Goal: Task Accomplishment & Management: Complete application form

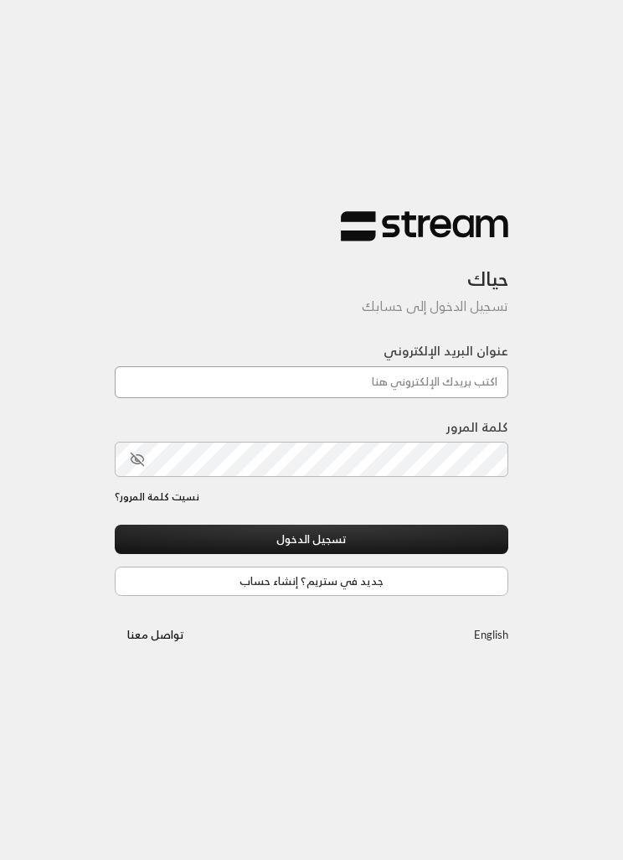
type input "[EMAIL_ADDRESS][DOMAIN_NAME]"
click at [312, 540] on button "تسجيل الدخول" at bounding box center [312, 539] width 394 height 29
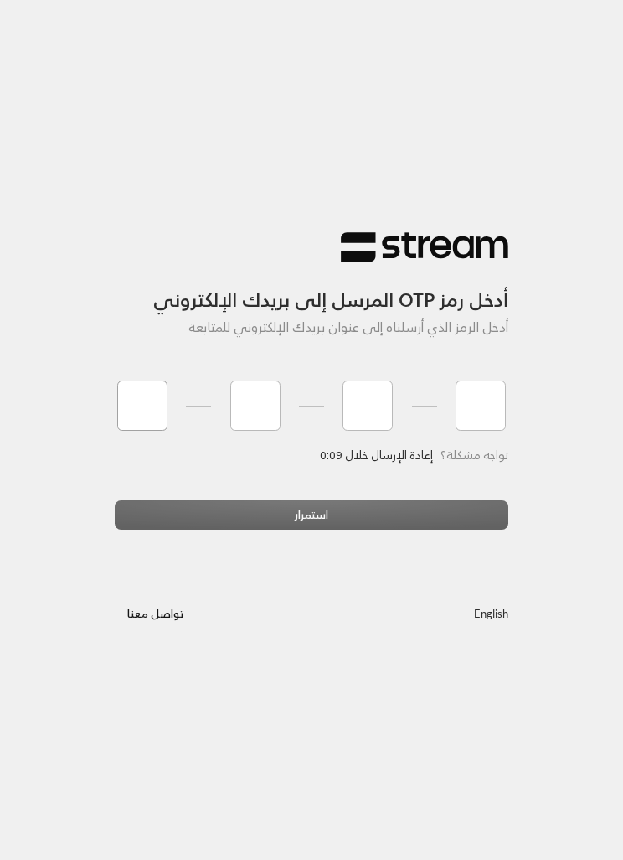
type input "2"
type input "4"
type input "6"
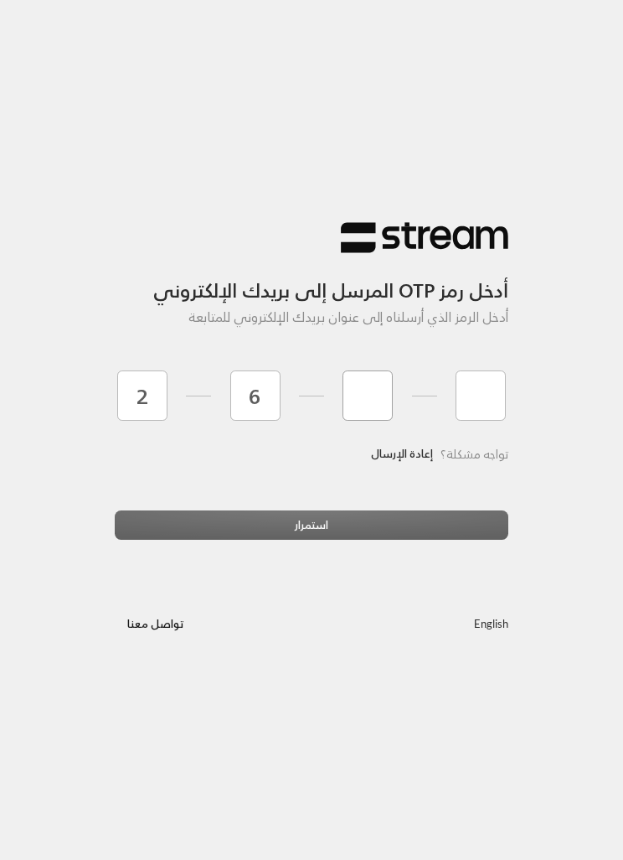
type input "4"
type input "9"
click at [450, 533] on div "استمرار" at bounding box center [312, 531] width 394 height 42
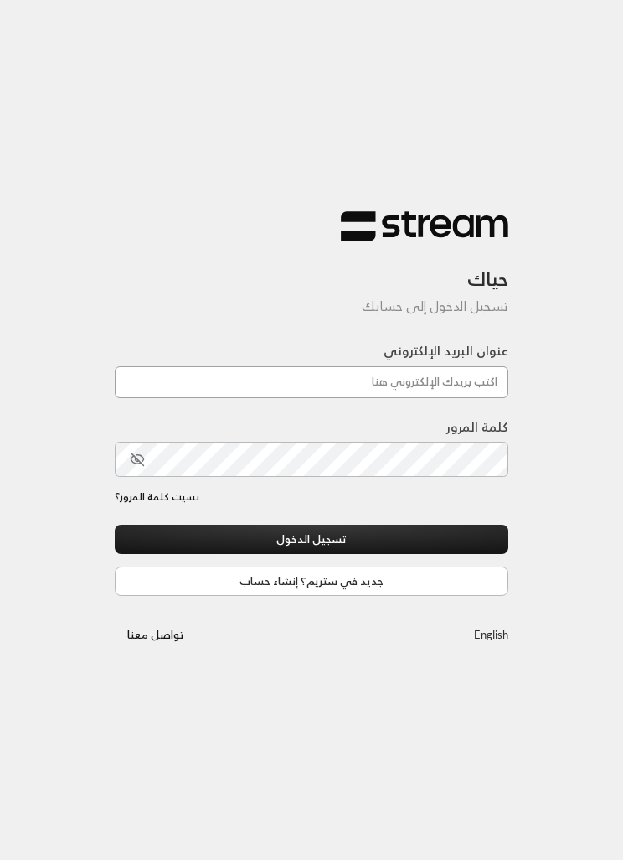
type input "[EMAIL_ADDRESS][DOMAIN_NAME]"
click at [312, 540] on button "تسجيل الدخول" at bounding box center [312, 539] width 394 height 29
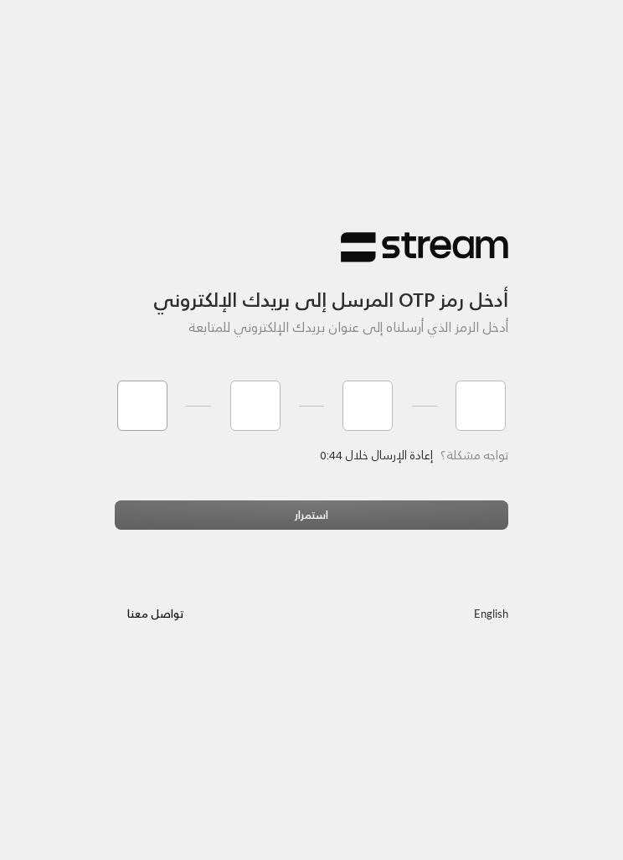
type input "2"
type input "7"
type input "2"
type input "3"
click at [338, 520] on div "استمرار" at bounding box center [312, 521] width 394 height 42
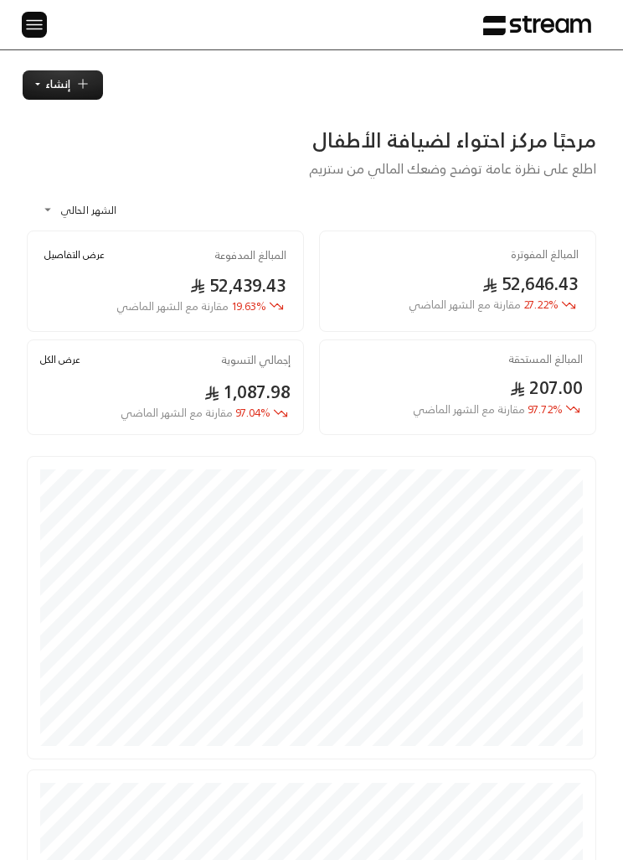
click at [42, 21] on img at bounding box center [34, 24] width 20 height 21
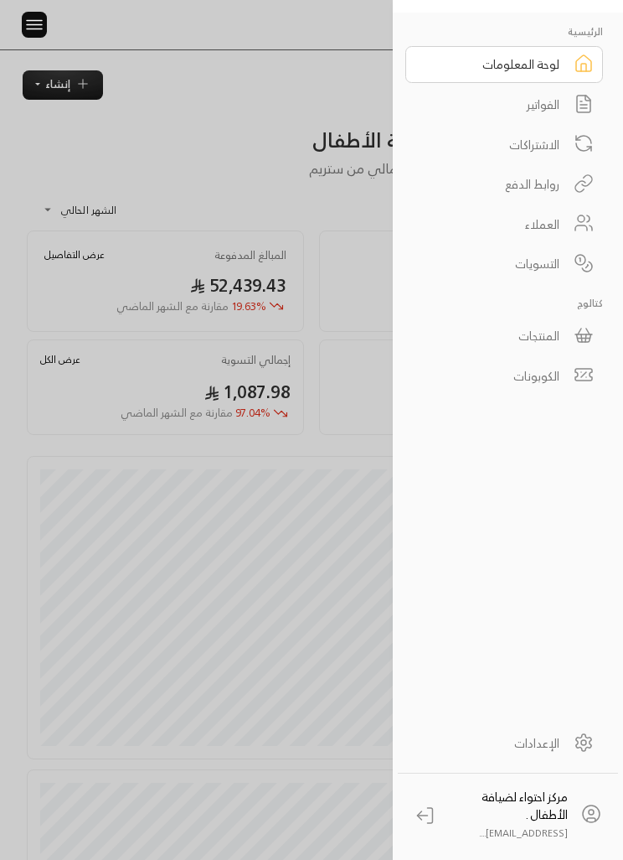
click at [459, 101] on div "الفواتير" at bounding box center [493, 105] width 132 height 18
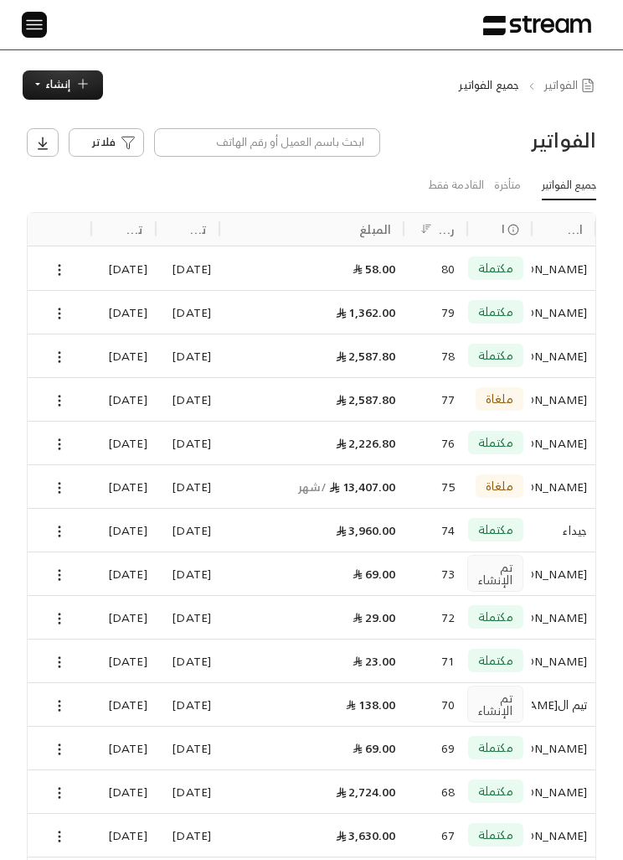
click at [41, 16] on img at bounding box center [34, 24] width 20 height 21
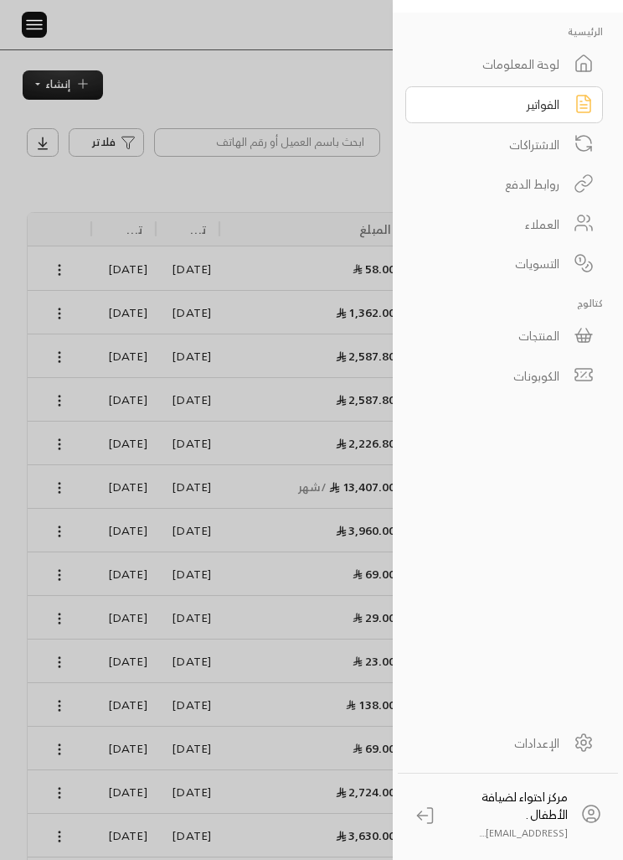
click at [486, 338] on div "المنتجات" at bounding box center [493, 336] width 132 height 18
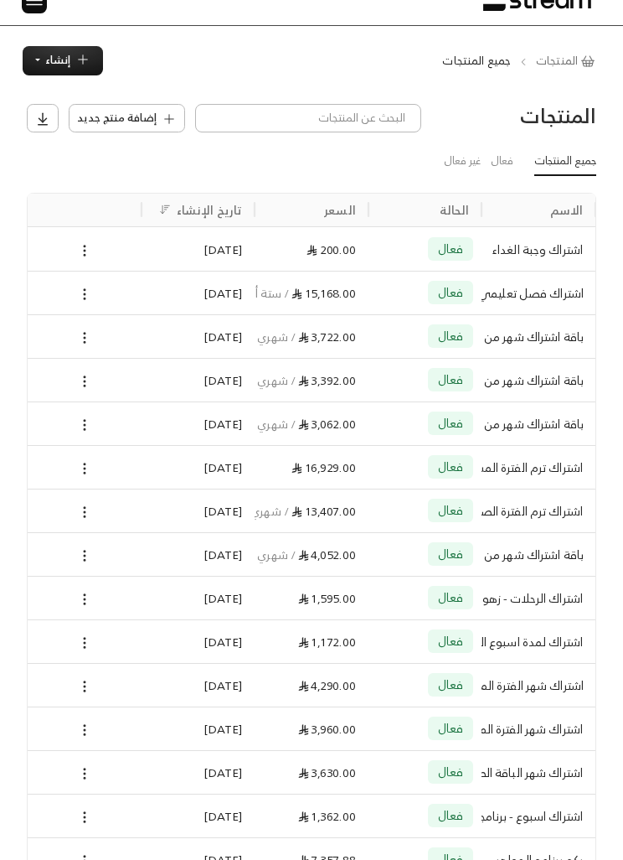
scroll to position [24, 0]
click at [73, 61] on button "إنشاء" at bounding box center [63, 60] width 80 height 29
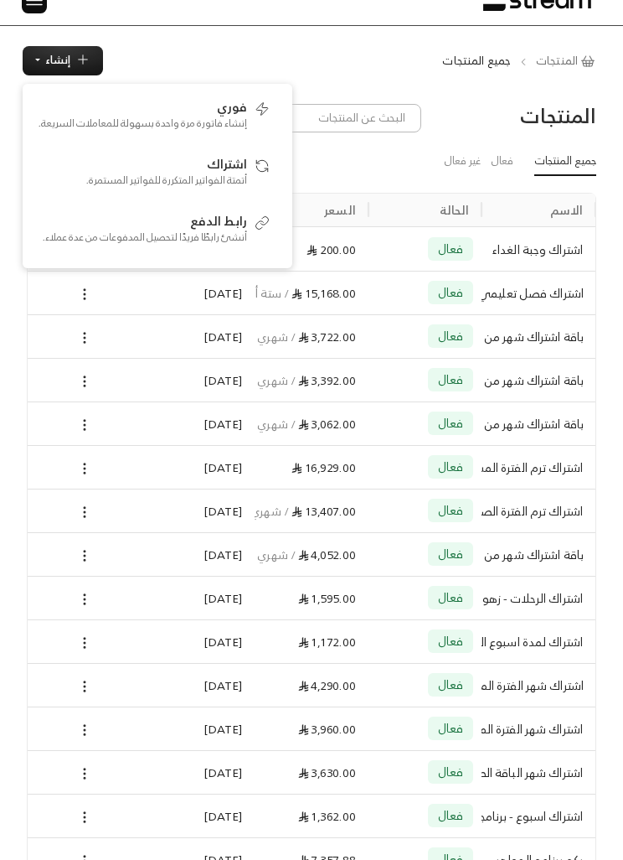
click at [13, 115] on div "المنتجات إضافة منتج جديد جميع المنتجات فعال غير فعال الاسم الحالة السعر تاريخ ا…" at bounding box center [311, 732] width 623 height 1315
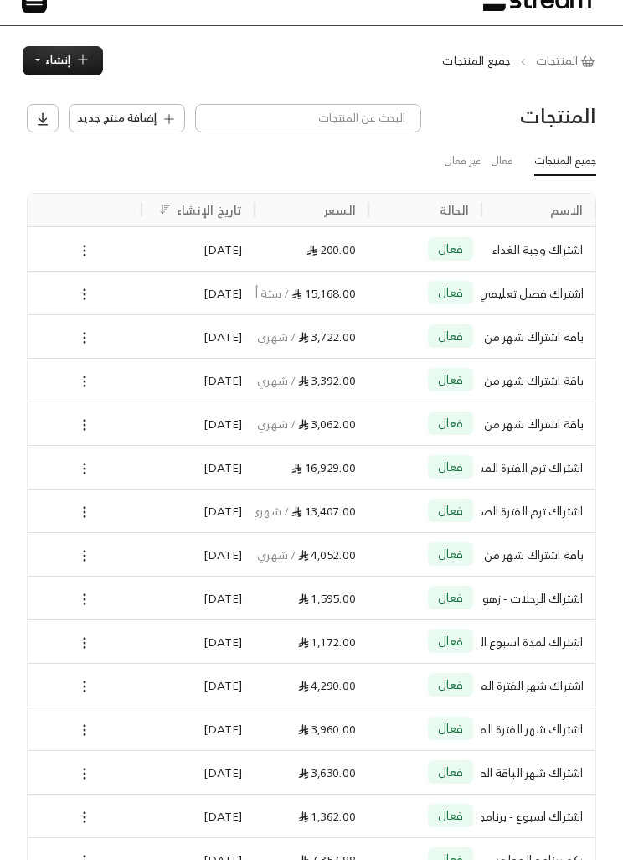
click at [118, 106] on button "إضافة منتج جديد" at bounding box center [127, 118] width 116 height 28
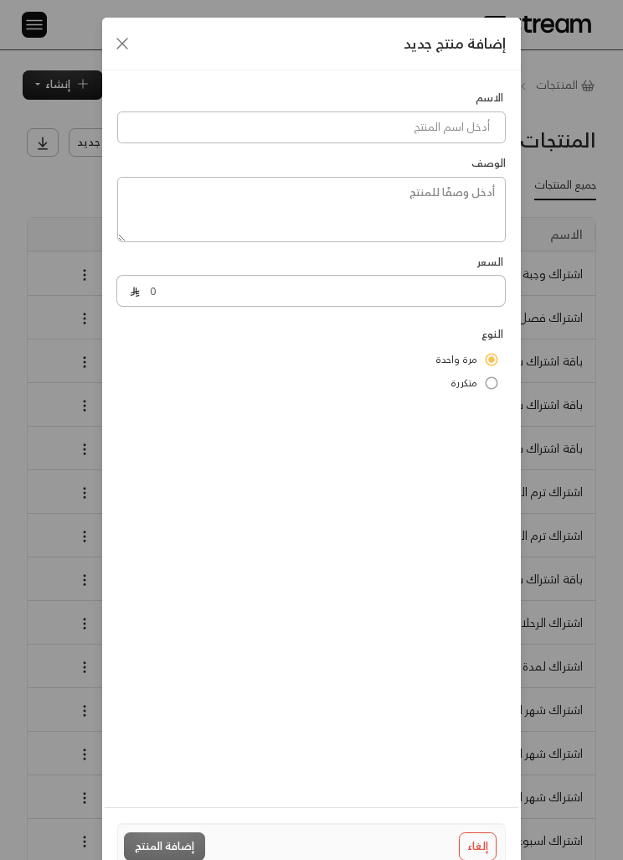
scroll to position [0, -1]
click at [197, 143] on input at bounding box center [311, 127] width 389 height 32
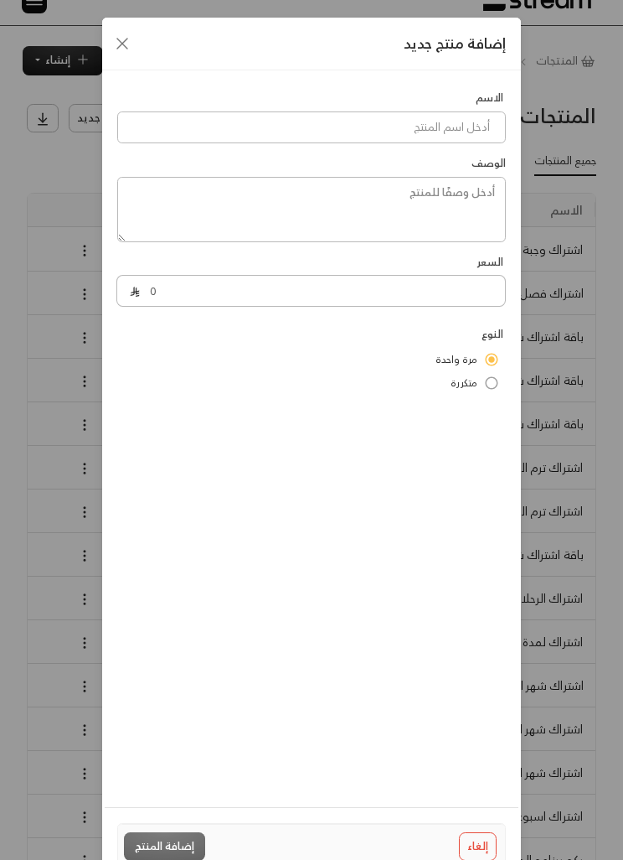
click at [126, 22] on div "إضافة منتج جديد" at bounding box center [311, 44] width 419 height 53
click at [125, 41] on icon "Close" at bounding box center [122, 44] width 10 height 10
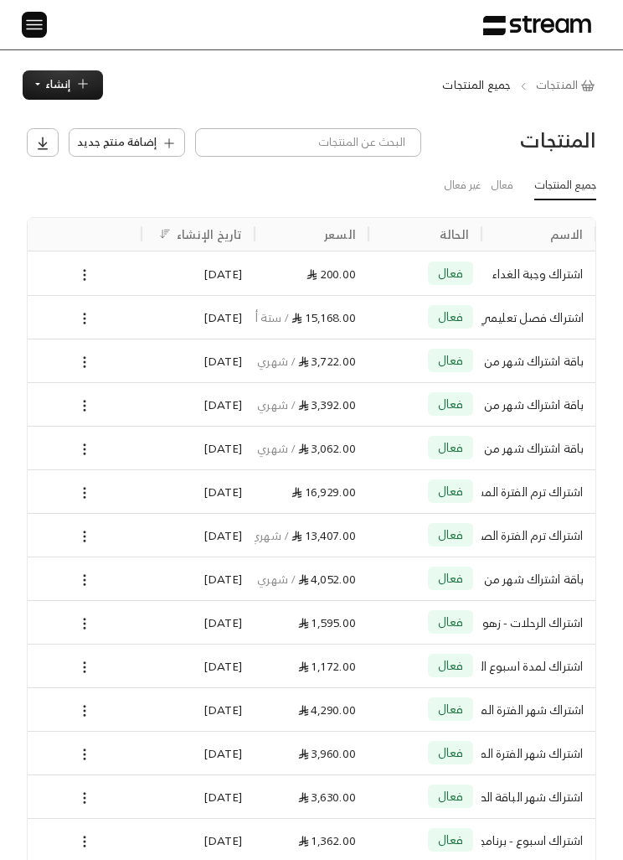
click at [78, 282] on icon at bounding box center [84, 274] width 15 height 15
click at [31, 227] on div at bounding box center [311, 430] width 623 height 860
click at [49, 82] on span "إنشاء" at bounding box center [57, 84] width 25 height 19
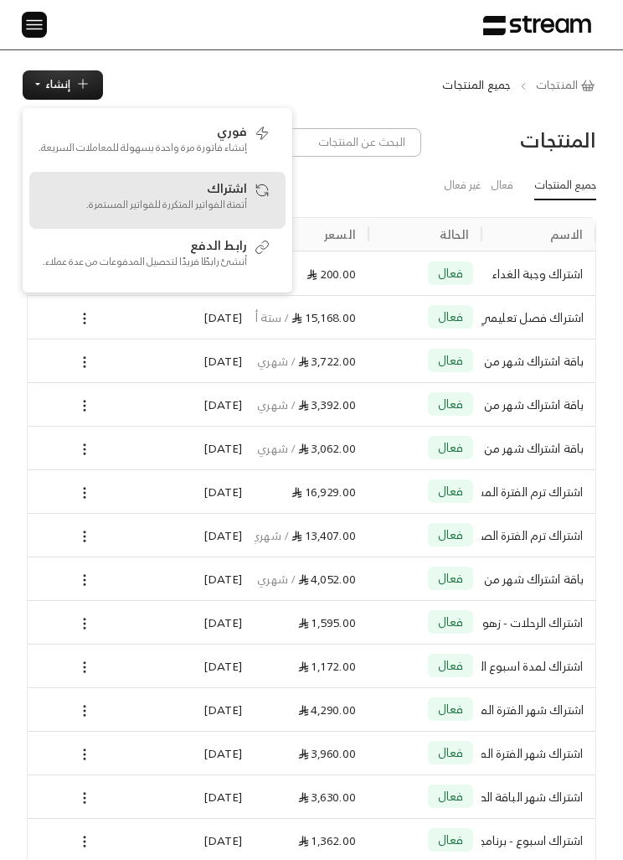
click at [154, 189] on div "اشتراك أتمتة الفواتير المتكررة للفواتير المستمرة." at bounding box center [142, 200] width 209 height 44
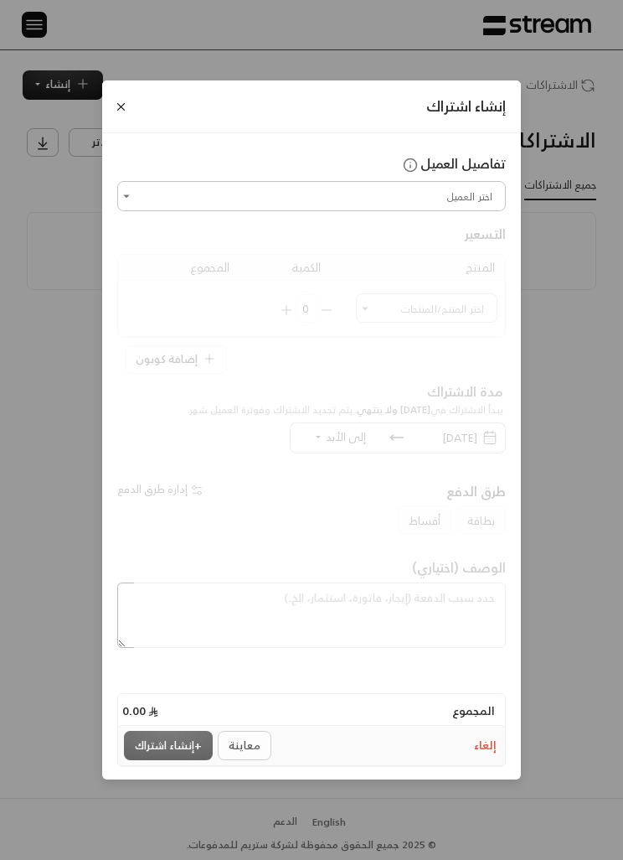
click at [121, 116] on button "Close" at bounding box center [121, 107] width 18 height 18
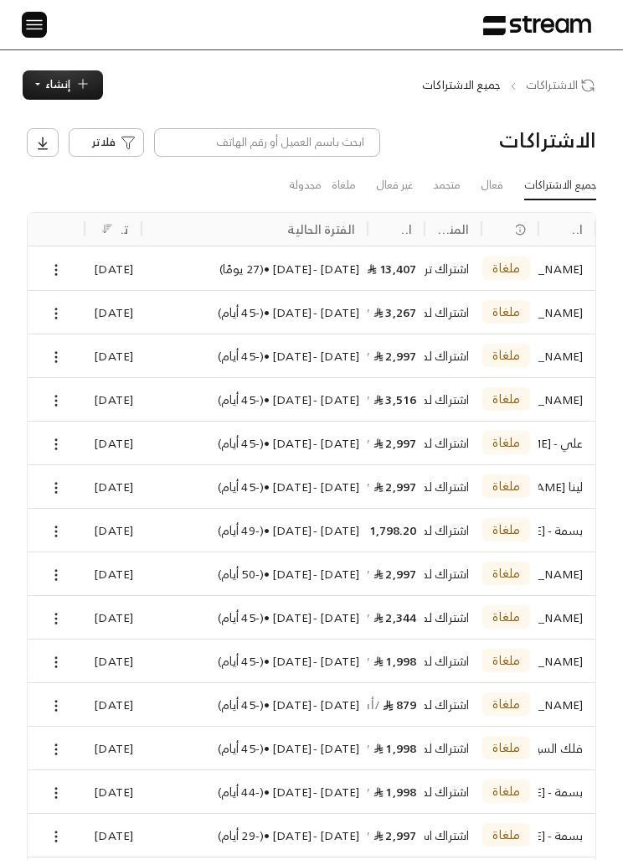
click at [33, 29] on img at bounding box center [34, 24] width 20 height 21
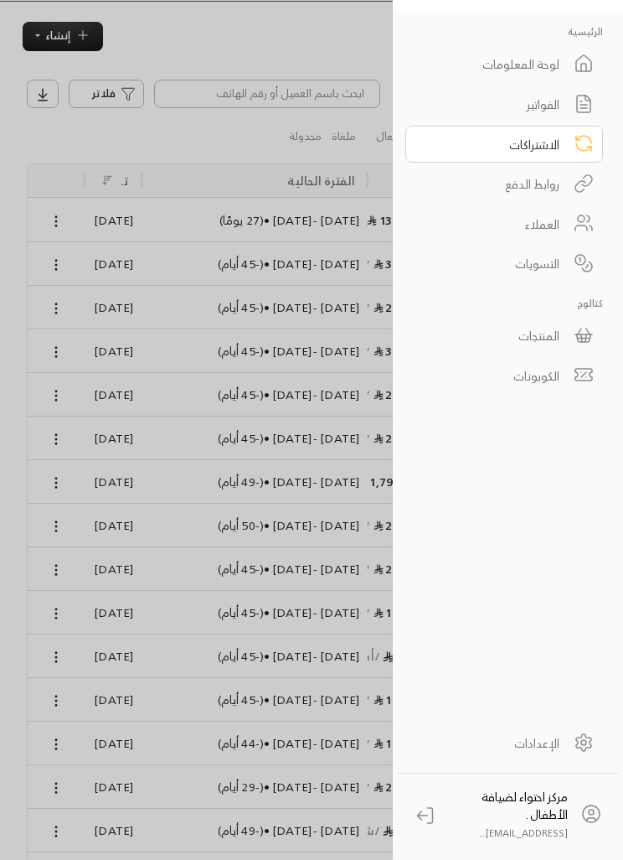
scroll to position [54, 0]
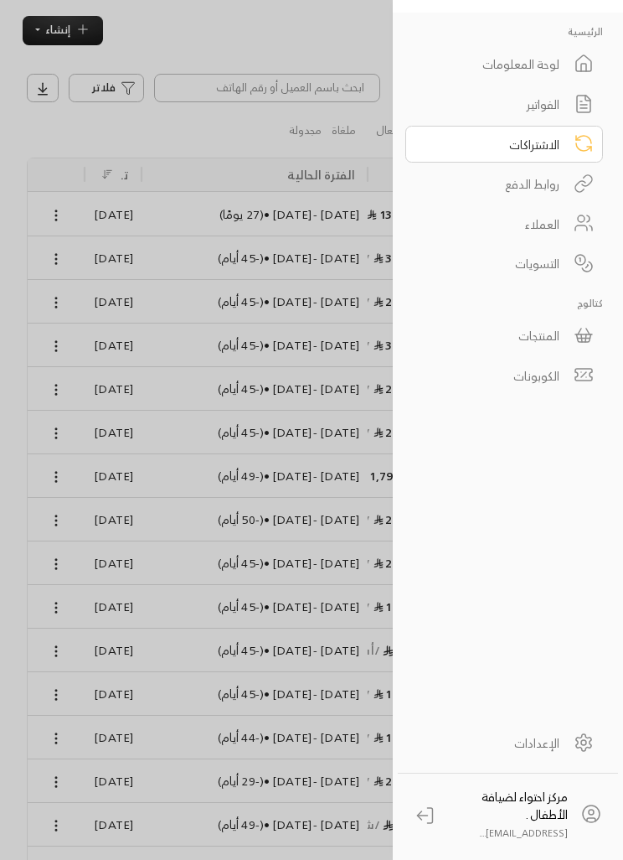
click at [489, 574] on div "الرئيسية لوحة المعلومات الفواتير الاشتراكات روابط الدفع العملاء التسويات كتالوج…" at bounding box center [508, 365] width 220 height 705
click at [9, 144] on div at bounding box center [311, 430] width 623 height 860
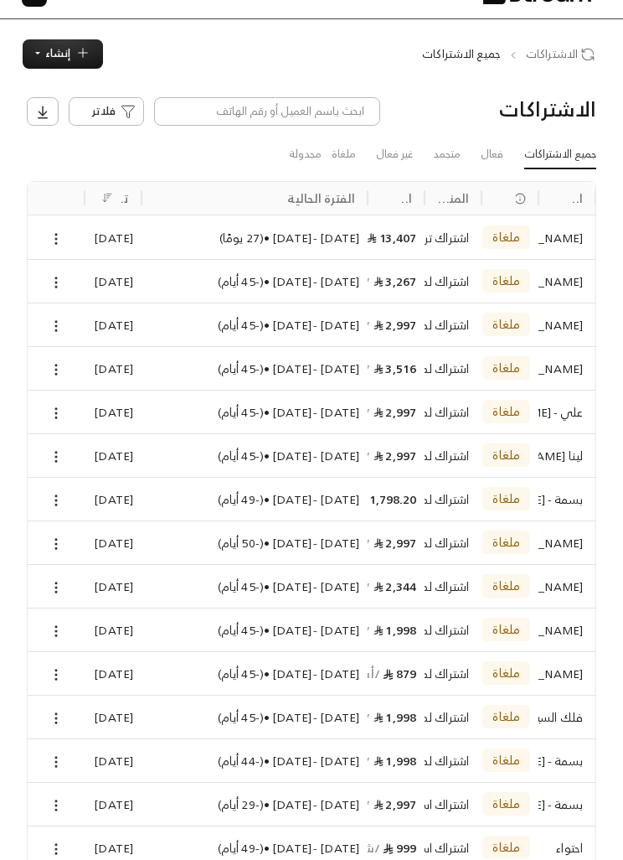
scroll to position [0, 0]
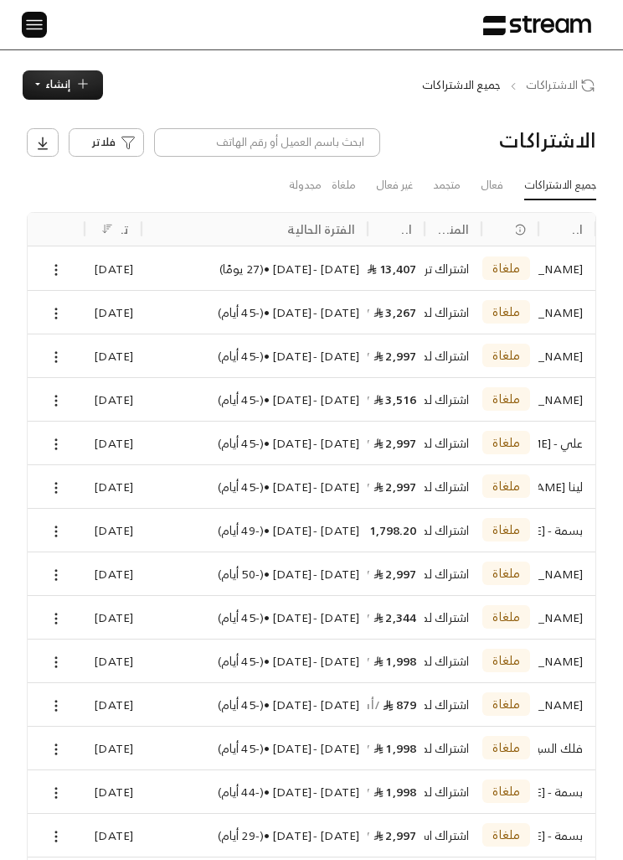
click at [40, 17] on img at bounding box center [34, 24] width 20 height 21
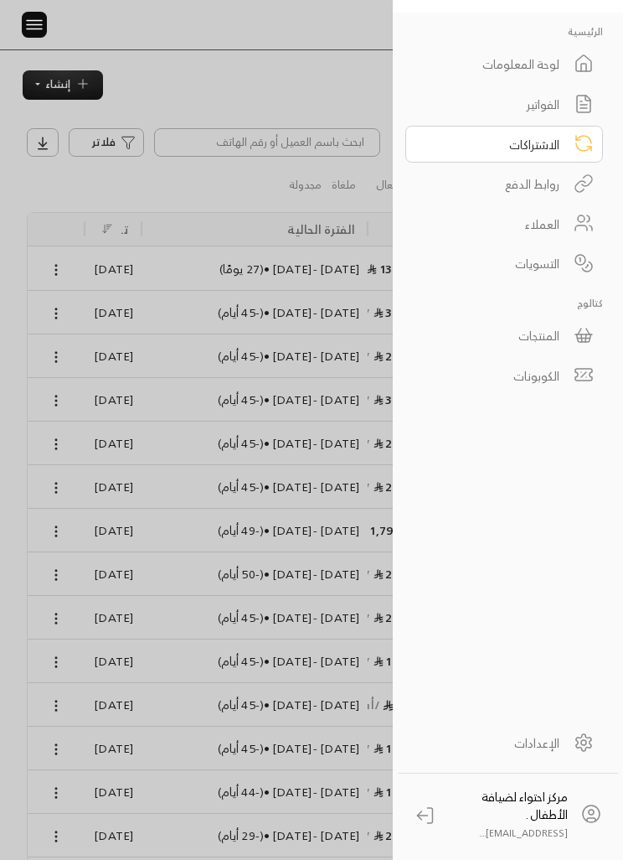
click at [555, 343] on div "المنتجات" at bounding box center [493, 336] width 132 height 18
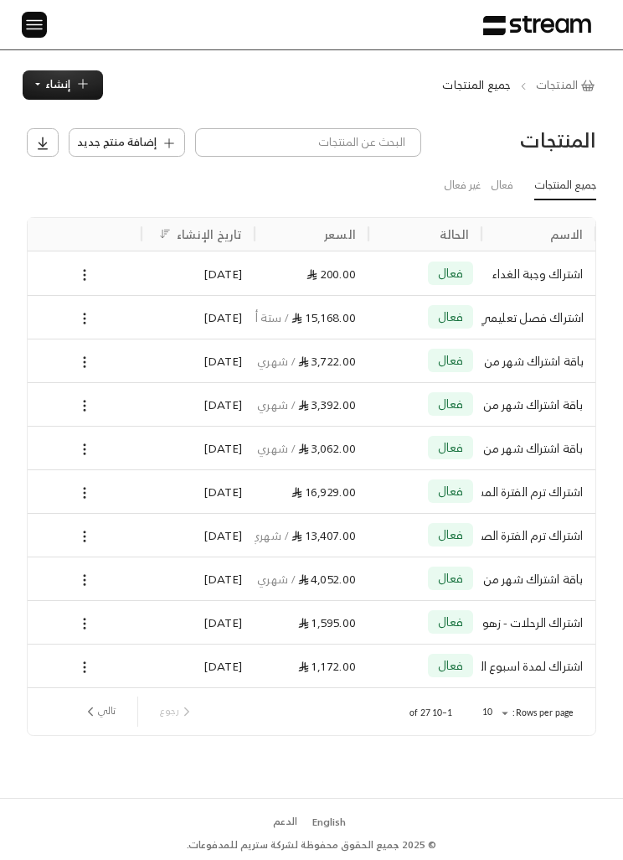
scroll to position [0, -1]
click at [41, 17] on img at bounding box center [34, 24] width 20 height 21
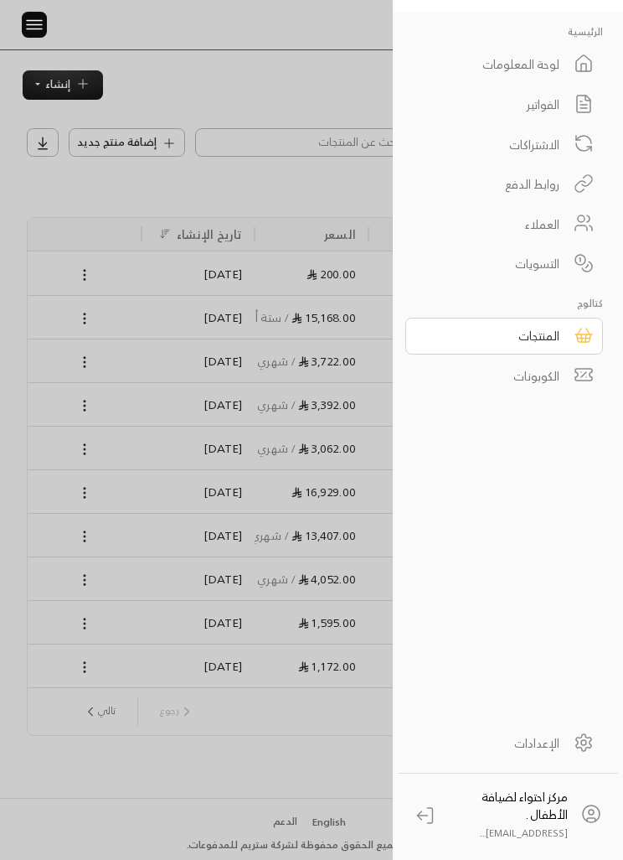
click at [499, 351] on link "المنتجات" at bounding box center [505, 336] width 198 height 37
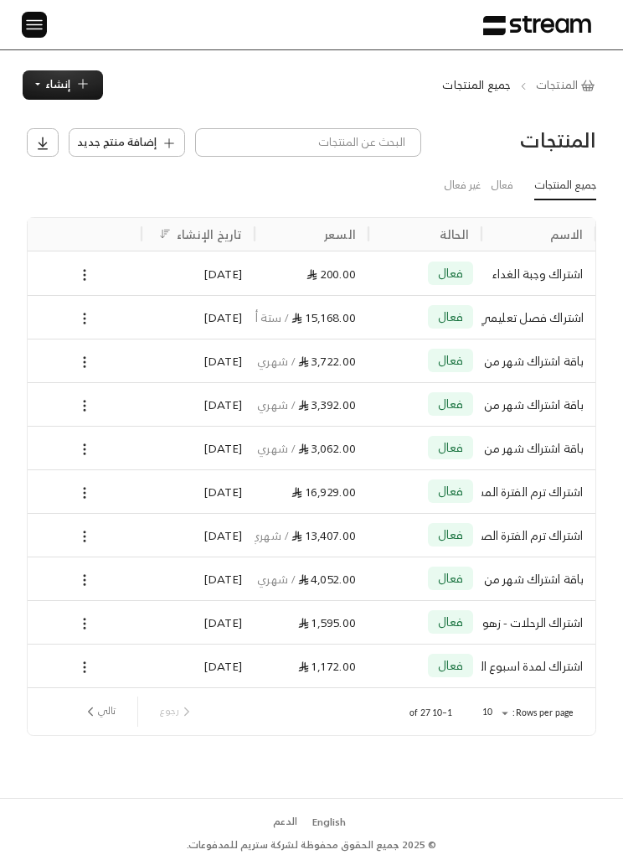
click at [68, 317] on div at bounding box center [84, 317] width 97 height 43
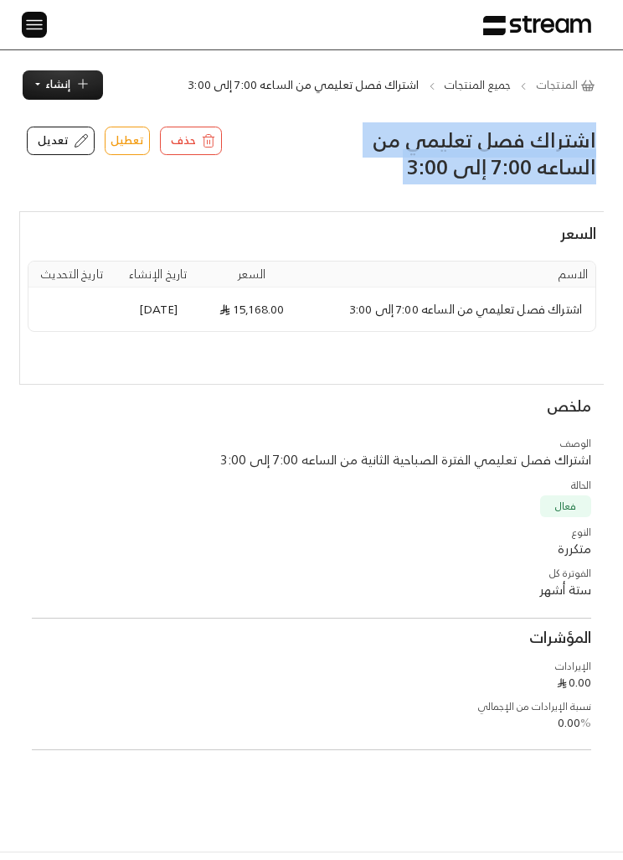
copy h3 "اشتراك فصل تعليمي من الساعه 7:00 إلى 3:00"
click at [54, 76] on span "إنشاء" at bounding box center [57, 84] width 25 height 19
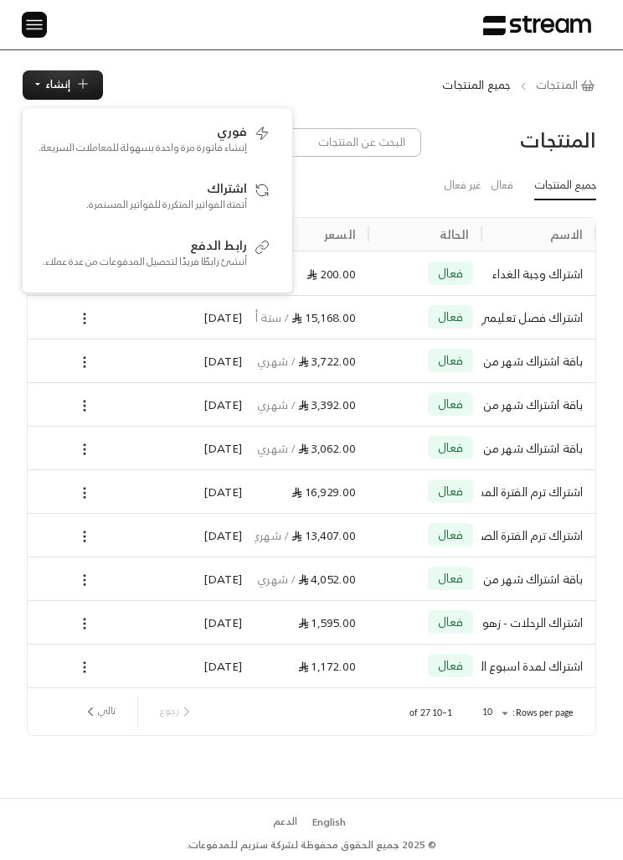
scroll to position [0, -1]
click at [28, 25] on img at bounding box center [34, 24] width 20 height 21
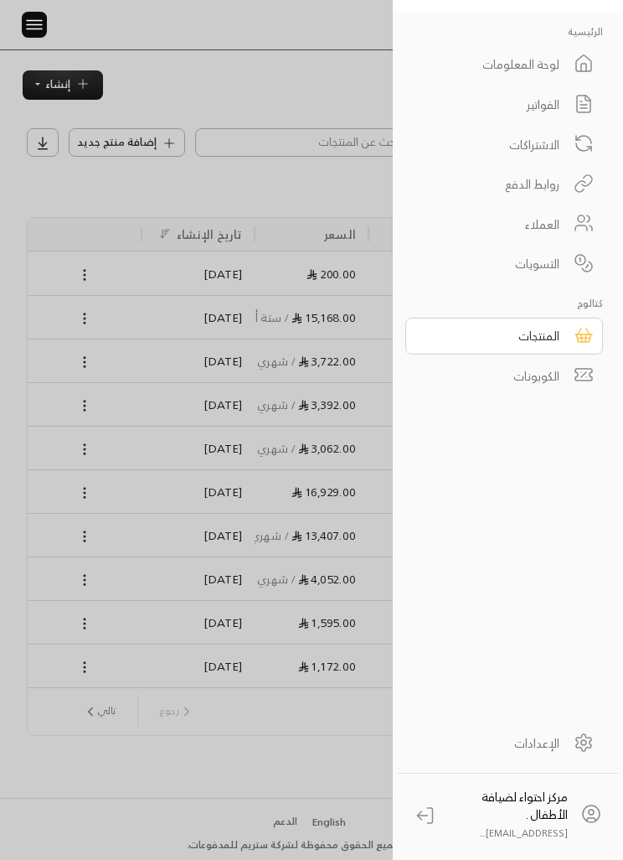
click at [499, 340] on div "المنتجات" at bounding box center [493, 336] width 132 height 18
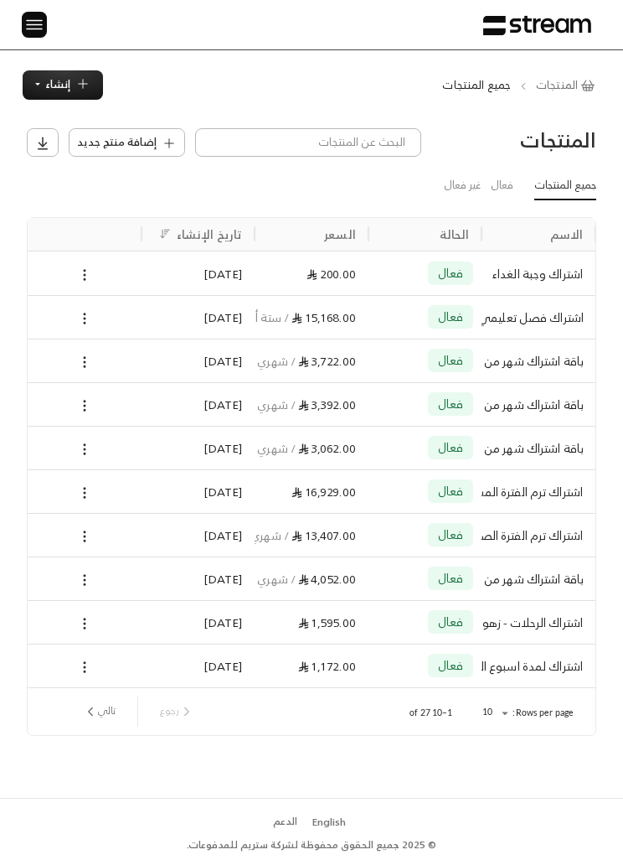
click at [103, 129] on button "إضافة منتج جديد" at bounding box center [127, 142] width 116 height 28
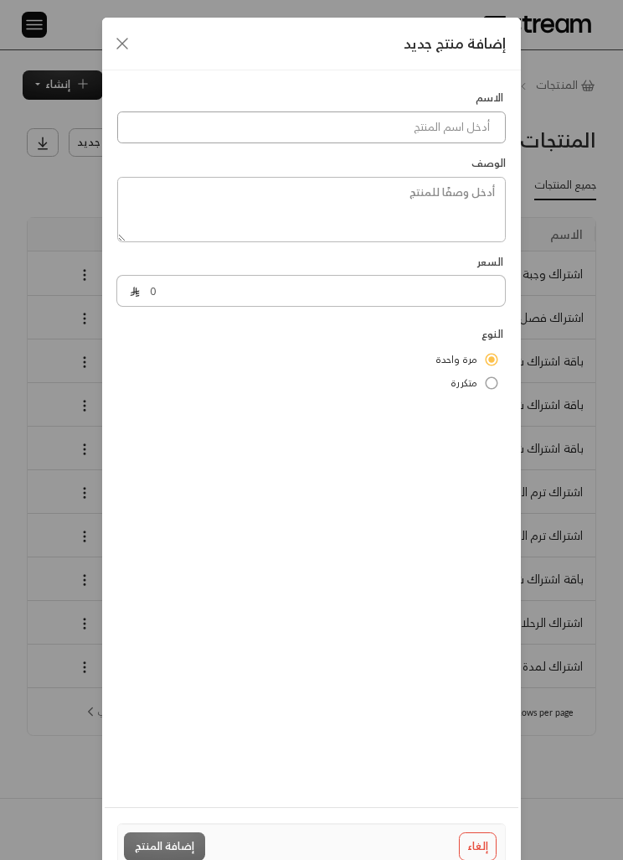
click at [192, 134] on input at bounding box center [311, 127] width 389 height 32
click at [245, 124] on input at bounding box center [311, 127] width 389 height 32
paste input "اشتراك فصل تعليمي من الساعه 7:00 إلى 3:00"
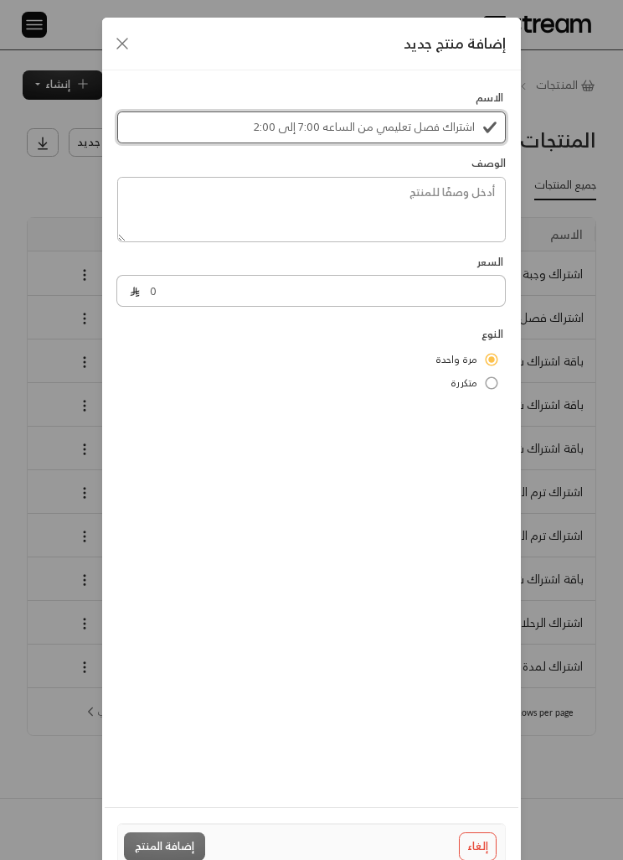
type input "اشتراك فصل تعليمي من الساعه 7:00 إلى 2:00"
click at [261, 196] on textarea at bounding box center [311, 209] width 389 height 65
click at [374, 216] on textarea at bounding box center [311, 209] width 389 height 65
click at [461, 182] on textarea at bounding box center [311, 209] width 389 height 65
click at [396, 190] on textarea at bounding box center [311, 209] width 389 height 65
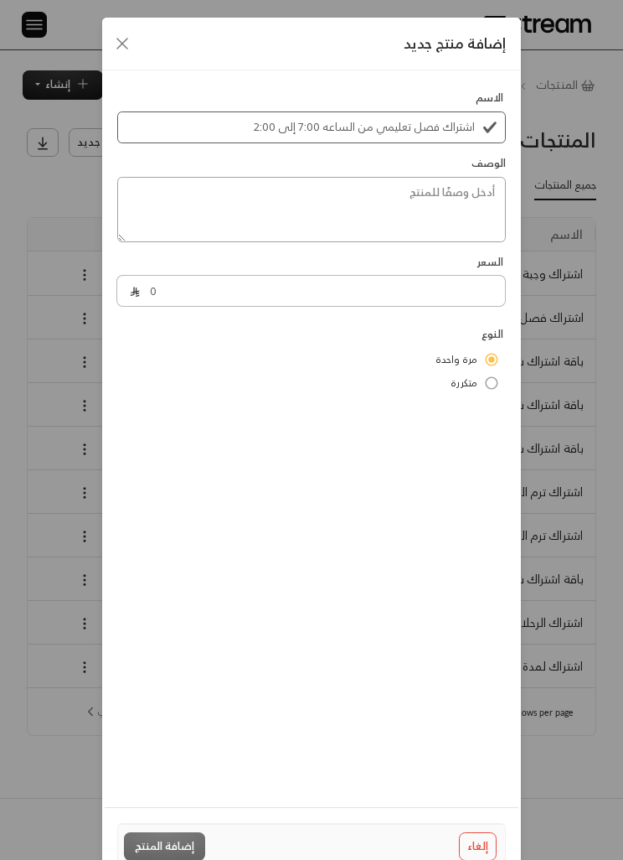
paste textarea "اشتراك فصل تعليمي من الساعه 7:00 إلى 3:00"
type textarea "اشتراك فصل تعليمي من الساعه 7:00 إلى 3:00"
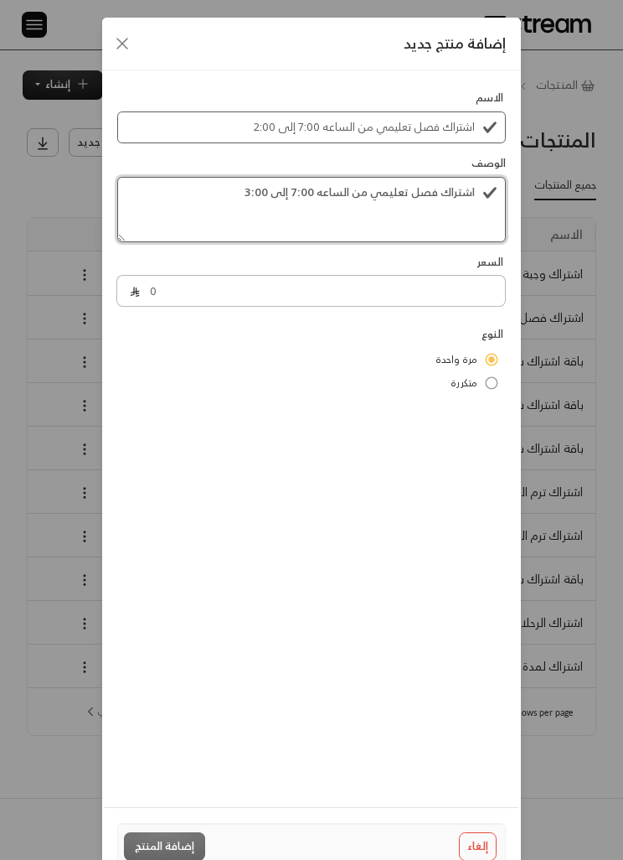
click at [292, 189] on textarea "اشتراك فصل تعليمي من الساعه 7:00 إلى 3:00" at bounding box center [311, 209] width 389 height 65
click at [272, 189] on textarea "اشتراك فصل تعليمي من الساعه 7:00 إلى 3:00" at bounding box center [311, 209] width 389 height 65
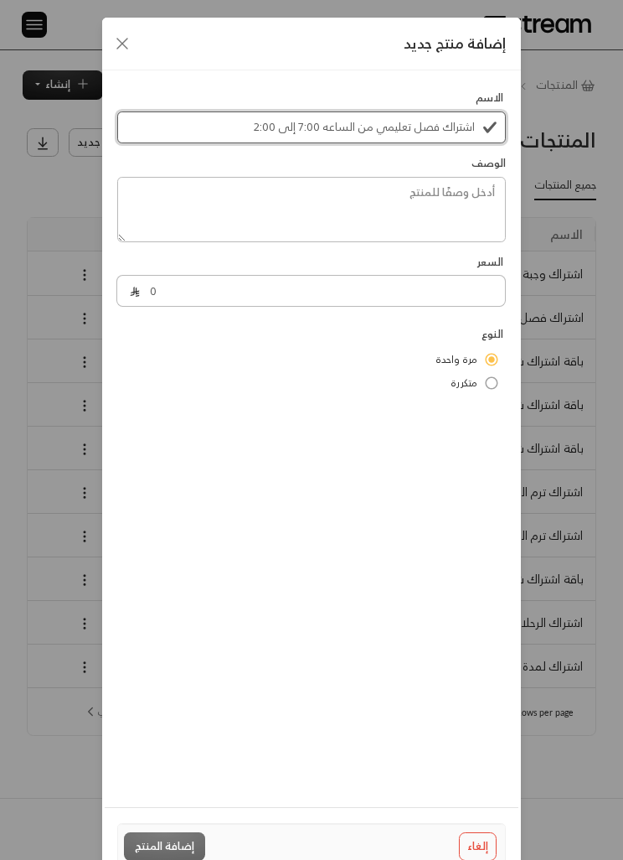
click at [305, 117] on input "اشتراك فصل تعليمي من الساعه 7:00 إلى 2:00" at bounding box center [311, 127] width 389 height 32
click at [292, 127] on input "اشتراك فصل تعليمي من الساعه 7:00 إلى 2:00" at bounding box center [311, 127] width 389 height 32
click at [398, 190] on textarea at bounding box center [311, 209] width 389 height 65
click at [424, 189] on textarea at bounding box center [311, 209] width 389 height 65
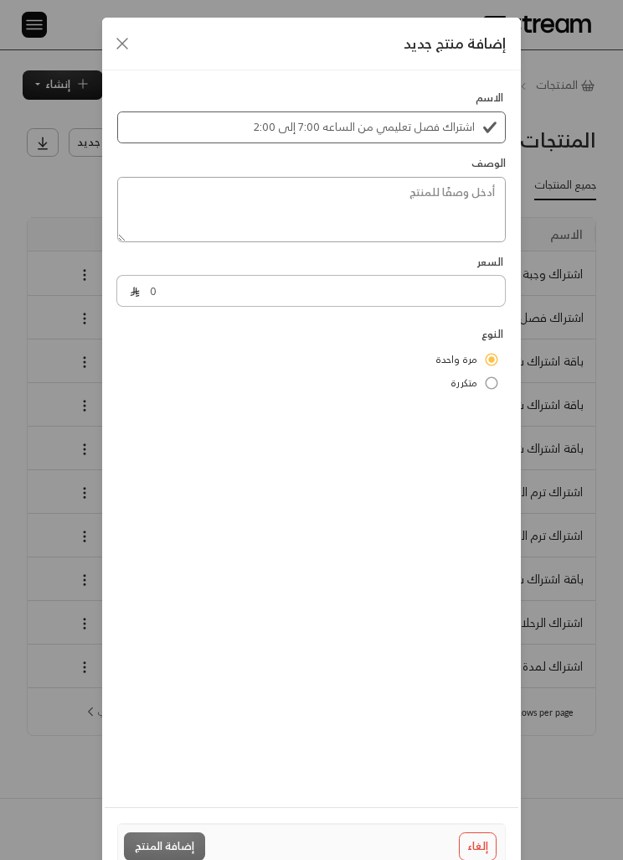
click at [453, 194] on textarea at bounding box center [311, 209] width 389 height 65
paste textarea "اشتراك فصل تعليمي من الساعه 7:00 إلى 2:00"
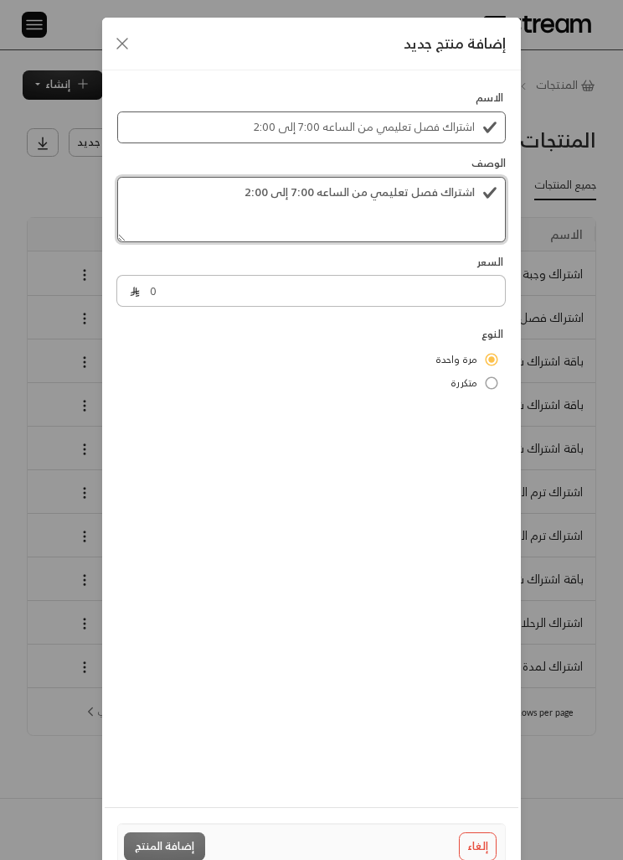
click at [366, 197] on textarea "اشتراك فصل تعليمي من الساعه 7:00 إلى 2:00" at bounding box center [311, 209] width 389 height 65
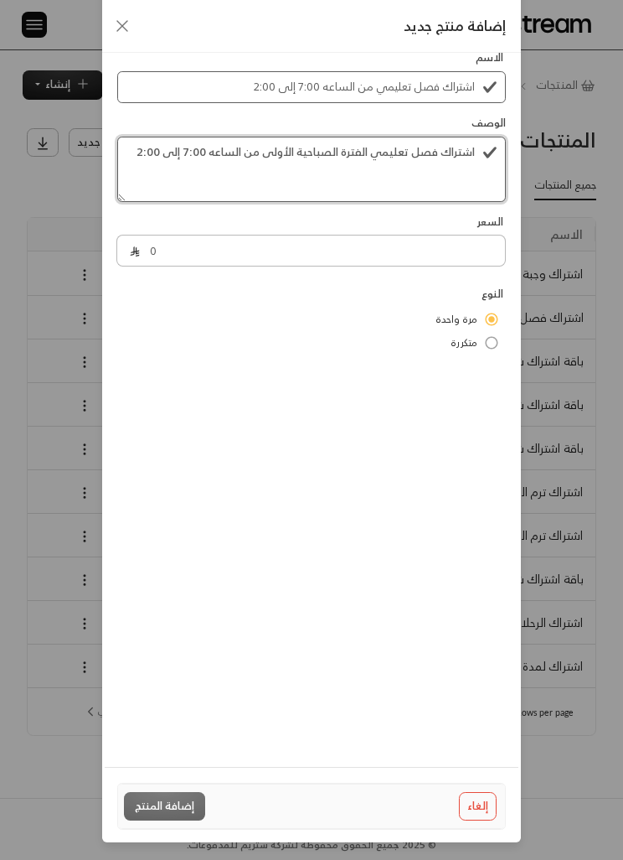
type textarea "اشتراك فصل تعليمي الفترة الصباحية الأولى من الساعه 7:00 إلى 2:00"
click at [165, 235] on input "0" at bounding box center [323, 251] width 366 height 32
click at [164, 235] on input "0" at bounding box center [323, 251] width 366 height 32
click at [156, 235] on input "0" at bounding box center [323, 251] width 366 height 32
click at [155, 235] on input "0" at bounding box center [323, 251] width 366 height 32
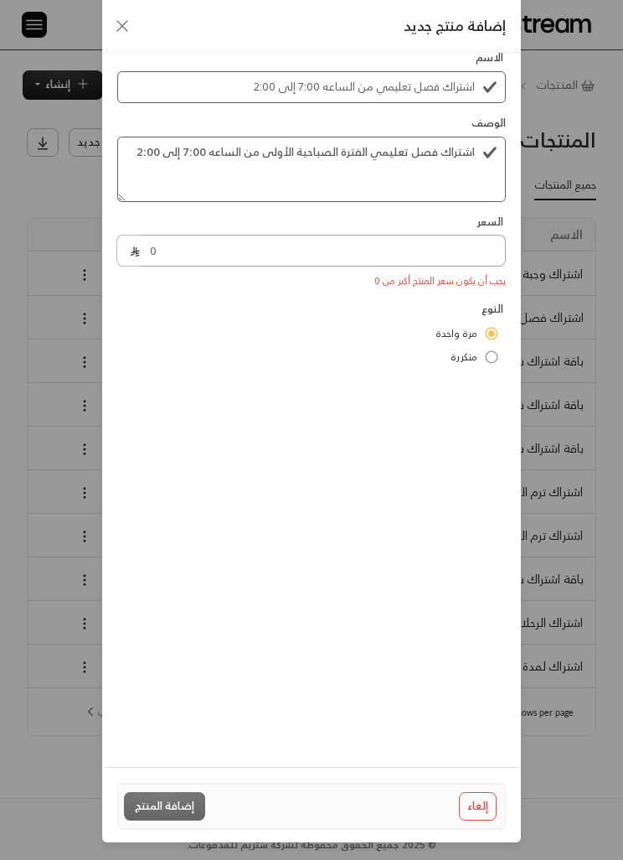
click at [147, 235] on input "0" at bounding box center [323, 251] width 366 height 32
type input "13407"
click at [517, 311] on div "الاسم اشتراك فصل تعليمي من الساعه 7:00 إلى 2:00 الوصف اشتراك فصل تعليمي الفترة …" at bounding box center [311, 392] width 419 height 724
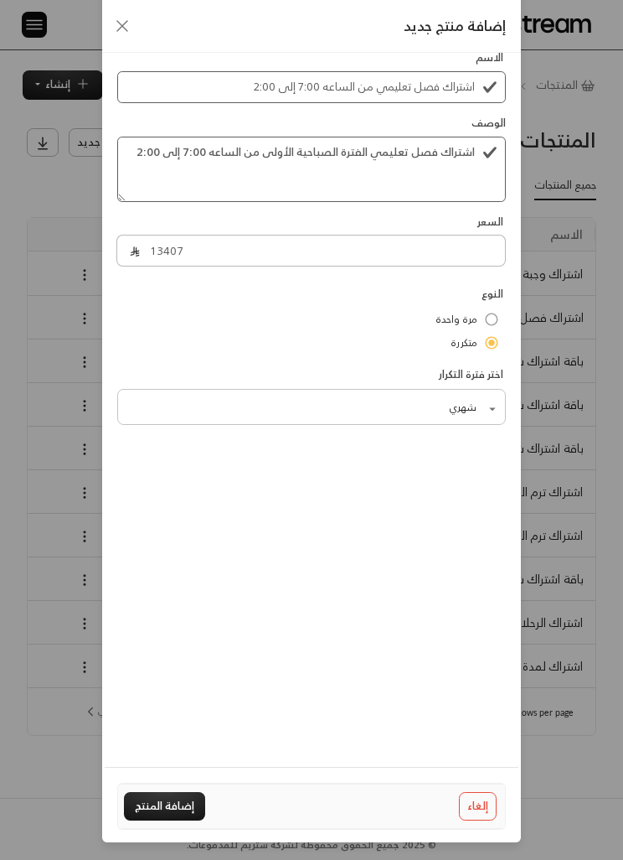
click at [489, 353] on body "الرئيسية لوحة المعلومات الفواتير الاشتراكات روابط الدفع العملاء التسويات كتالوج…" at bounding box center [311, 430] width 623 height 860
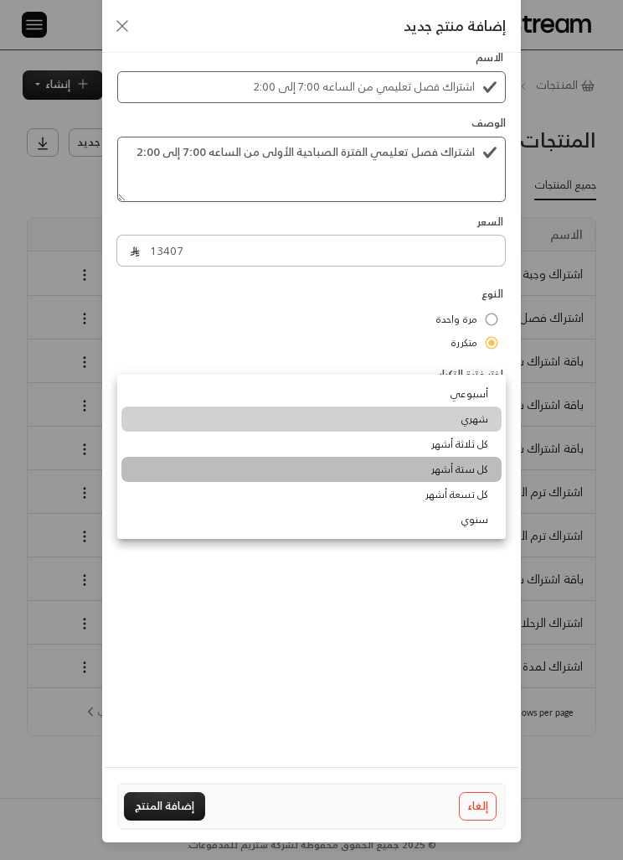
click at [351, 670] on div at bounding box center [311, 430] width 623 height 860
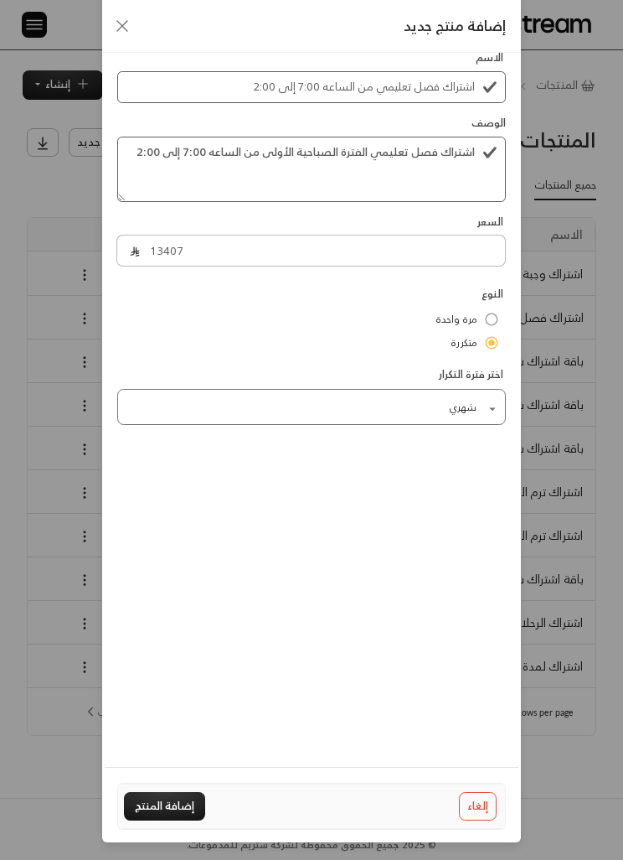
click at [289, 360] on body "الرئيسية لوحة المعلومات الفواتير الاشتراكات روابط الدفع العملاء التسويات كتالوج…" at bounding box center [311, 430] width 623 height 860
click at [157, 819] on button "إضافة المنتج" at bounding box center [164, 806] width 81 height 29
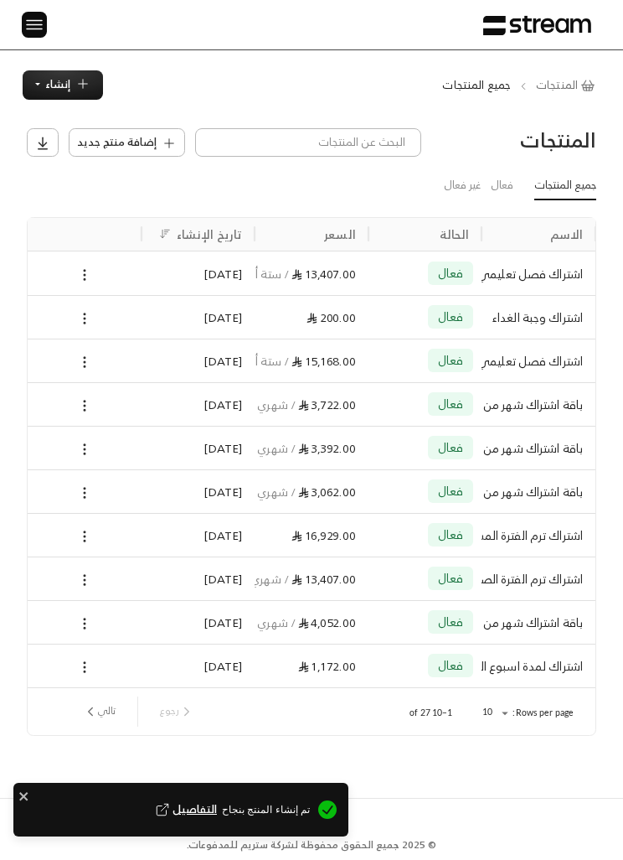
type input "0"
click at [119, 141] on span "إضافة منتج جديد" at bounding box center [117, 142] width 80 height 17
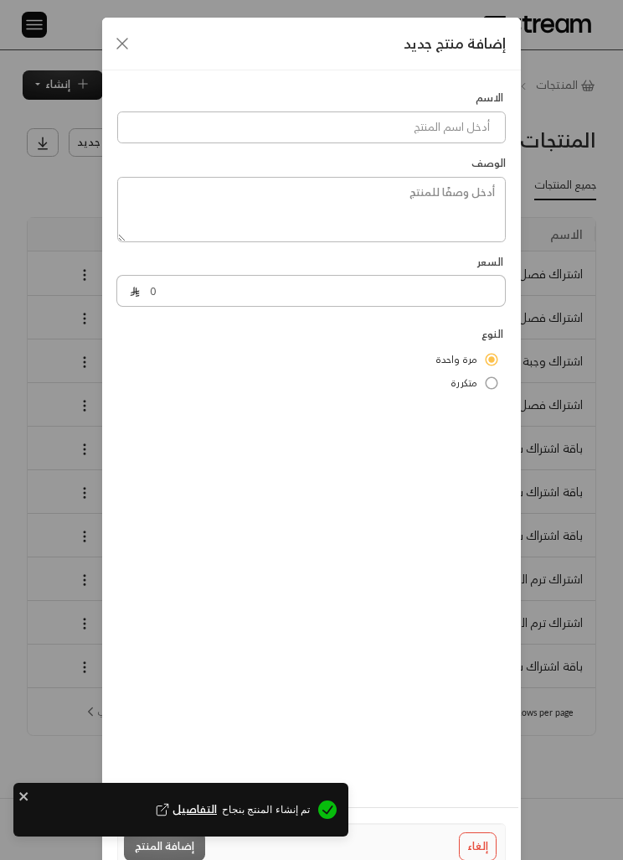
scroll to position [0, -1]
click at [165, 127] on input at bounding box center [311, 127] width 389 height 32
click at [225, 130] on input at bounding box center [311, 127] width 389 height 32
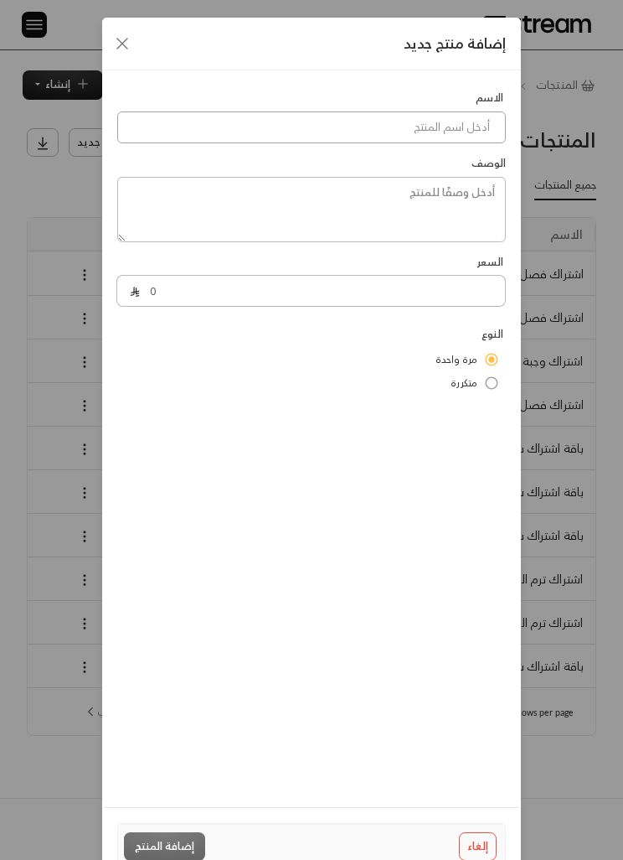
paste input "اشتراك فصل تعليمي من الساعه 7:00 إلى 4:00"
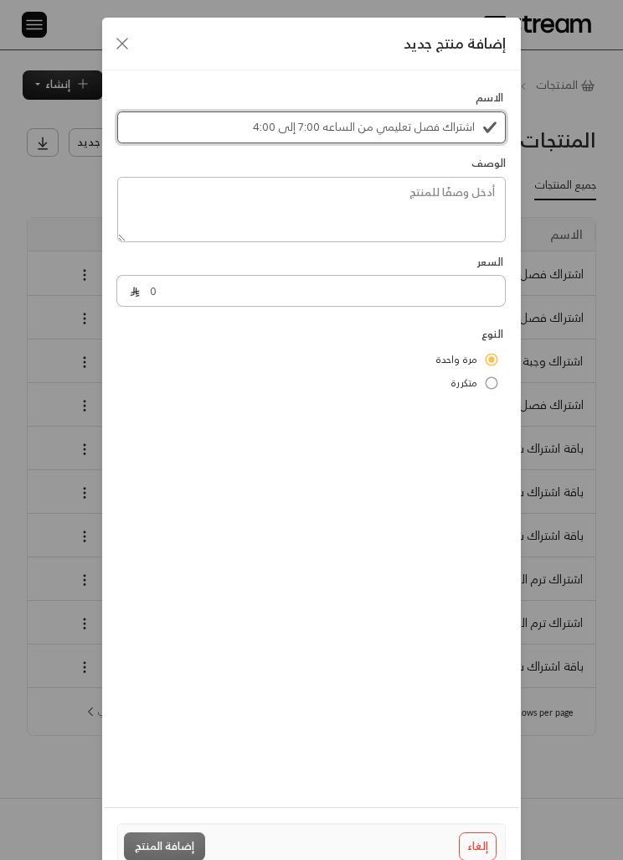
click at [264, 127] on input "اشتراك فصل تعليمي من الساعه 7:00 إلى 4:00" at bounding box center [311, 127] width 389 height 32
type input "اشتراك فصل تعليمي من الساعه 7:00 إلى 5:00"
click at [442, 215] on textarea at bounding box center [311, 209] width 389 height 65
click at [454, 203] on textarea at bounding box center [311, 209] width 389 height 65
click at [426, 133] on input "اشتراك فصل تعليمي من الساعه 7:00 إلى 5:00" at bounding box center [311, 127] width 389 height 32
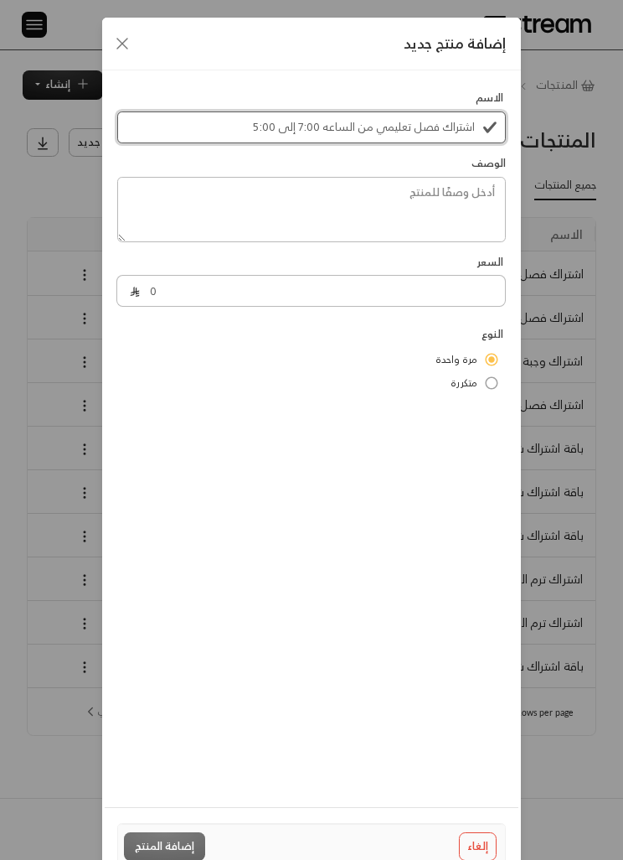
click at [426, 132] on input "اشتراك فصل تعليمي من الساعه 7:00 إلى 5:00" at bounding box center [311, 127] width 389 height 32
click at [417, 143] on input "اشتراك فصل تعليمي من الساعه 7:00 إلى 5:00" at bounding box center [311, 127] width 389 height 32
click at [416, 143] on input "اشتراك فصل تعليمي من الساعه 7:00 إلى 5:00" at bounding box center [311, 127] width 389 height 32
click at [440, 143] on input "اشتراك فصل تعليمي من الساعه 7:00 إلى 5:00" at bounding box center [311, 127] width 389 height 32
click at [442, 147] on div "الاسم اشتراك فصل تعليمي من الساعه 7:00 إلى 5:00 الوصف السعر 0 النوع مرة واحدة م…" at bounding box center [312, 242] width 404 height 304
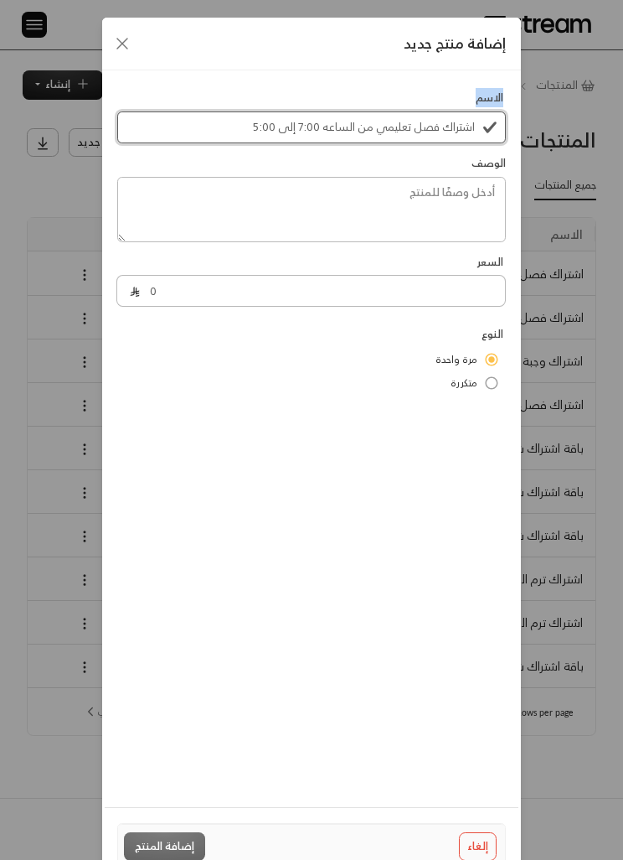
click at [442, 133] on input "اشتراك فصل تعليمي من الساعه 7:00 إلى 5:00" at bounding box center [311, 127] width 389 height 32
click at [443, 132] on input "اشتراك فصل تعليمي من الساعه 7:00 إلى 5:00" at bounding box center [311, 127] width 389 height 32
click at [439, 133] on input "اشتراك فصل تعليمي من الساعه 7:00 إلى 5:00" at bounding box center [311, 127] width 389 height 32
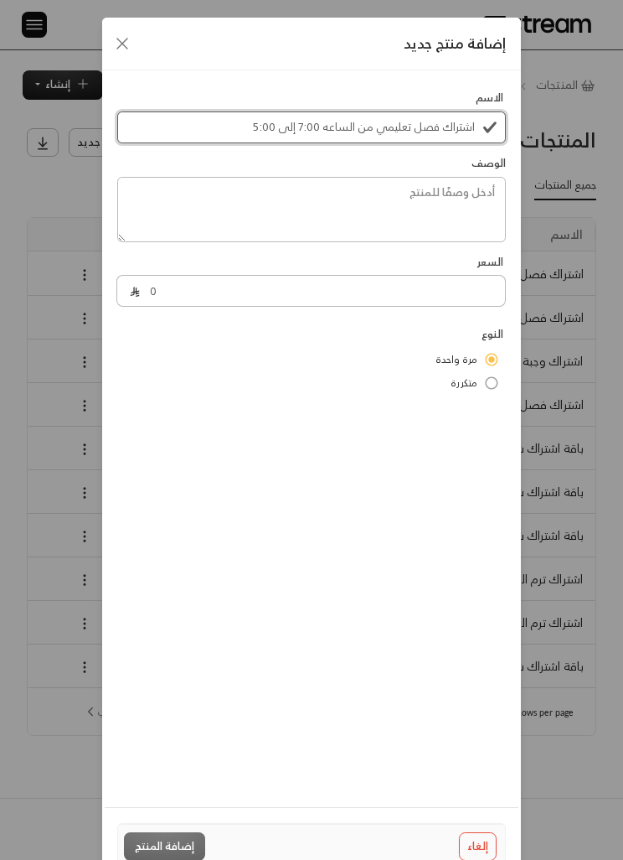
click at [439, 133] on input "اشتراك فصل تعليمي من الساعه 7:00 إلى 5:00" at bounding box center [311, 127] width 389 height 32
click at [461, 184] on textarea at bounding box center [311, 209] width 389 height 65
click at [466, 201] on textarea at bounding box center [311, 209] width 389 height 65
click at [480, 192] on textarea at bounding box center [311, 209] width 389 height 65
paste textarea "اشتراك فصل تعليمي من الساعه 7:00 إلى 5:00"
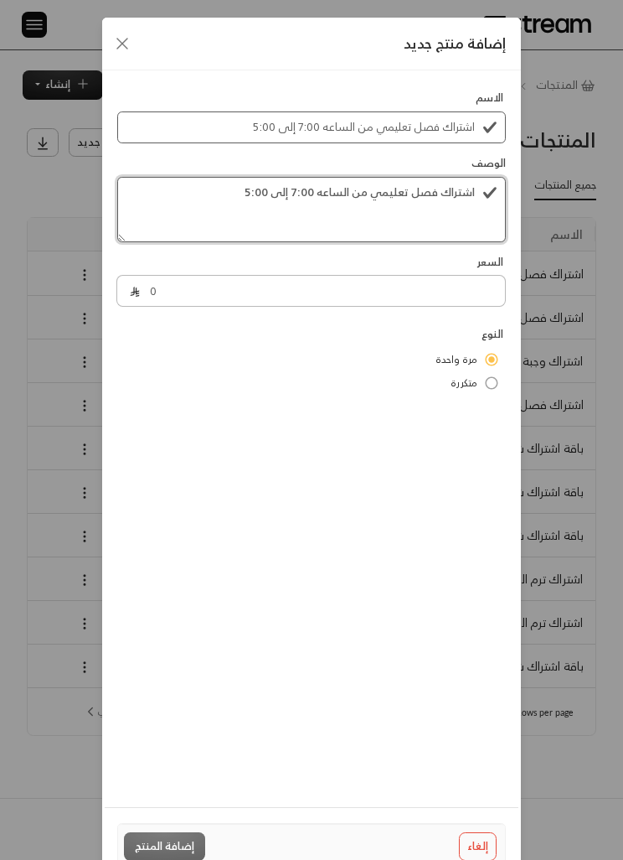
type textarea "اشتراك فصل تعليمي من الساعه 7:00 إلى 5:00"
click at [408, 292] on input "0" at bounding box center [323, 291] width 366 height 32
type input "17990"
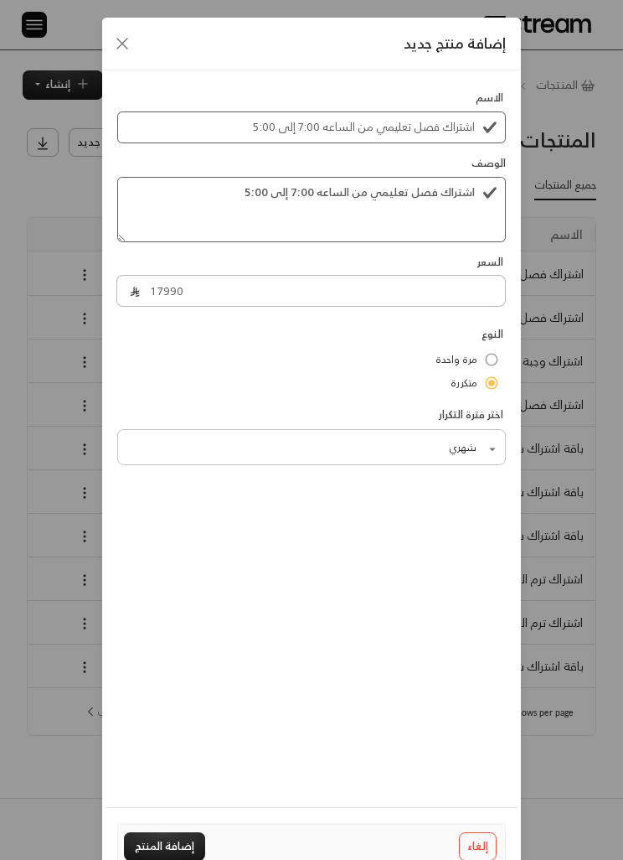
click at [474, 451] on body "الرئيسية لوحة المعلومات الفواتير الاشتراكات روابط الدفع العملاء التسويات كتالوج…" at bounding box center [311, 430] width 623 height 860
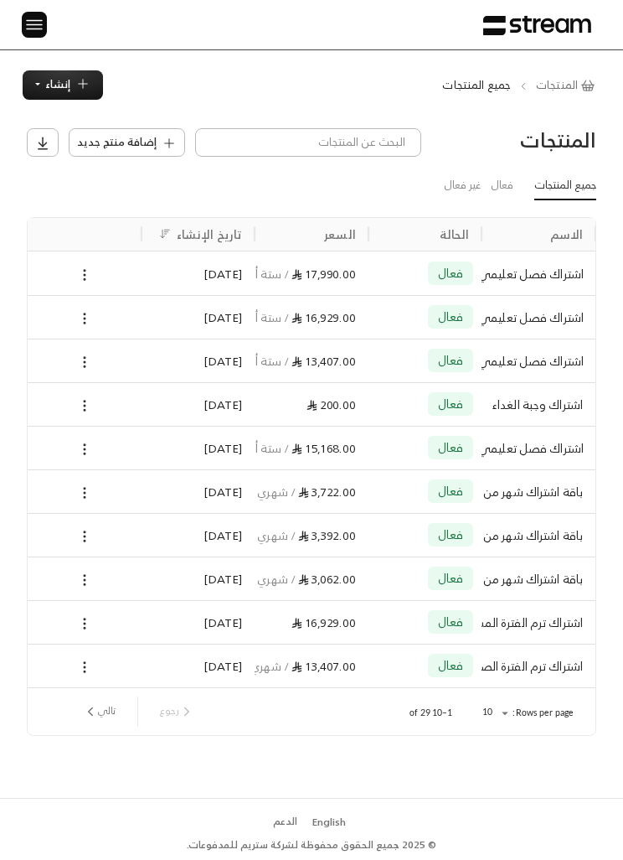
scroll to position [0, -1]
click at [50, 89] on span "إنشاء" at bounding box center [57, 84] width 25 height 19
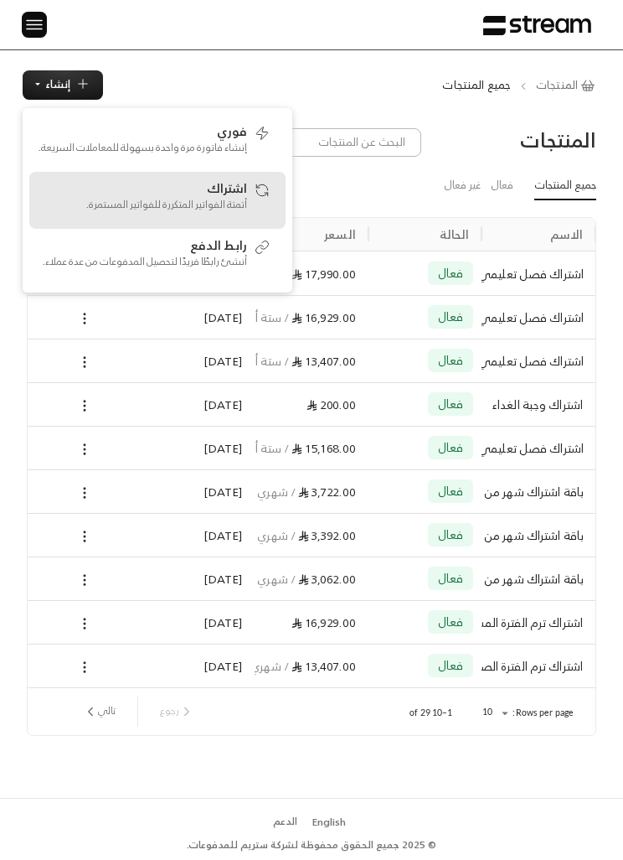
click at [140, 199] on p "أتمتة الفواتير المتكررة للفواتير المستمرة." at bounding box center [142, 204] width 209 height 15
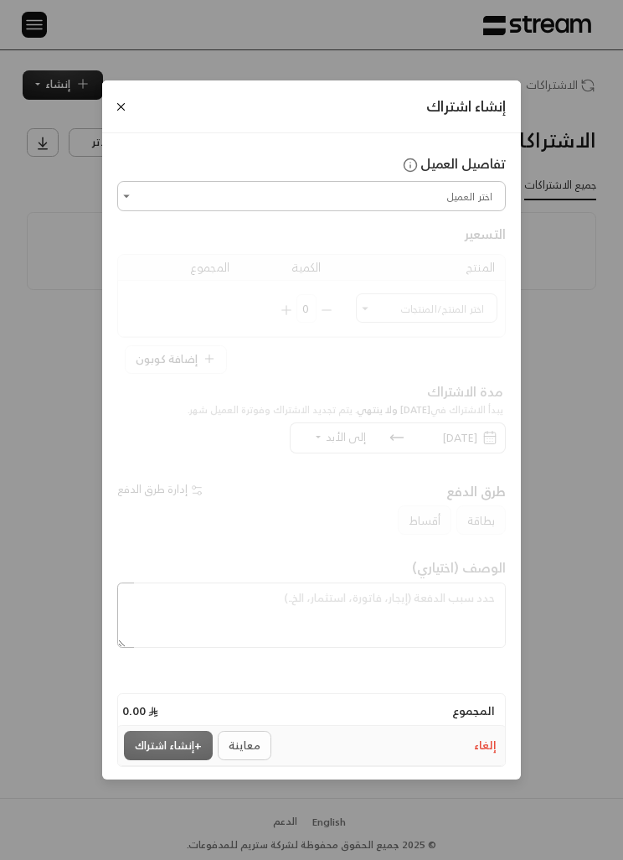
click at [142, 204] on input "اختر العميل" at bounding box center [312, 195] width 384 height 24
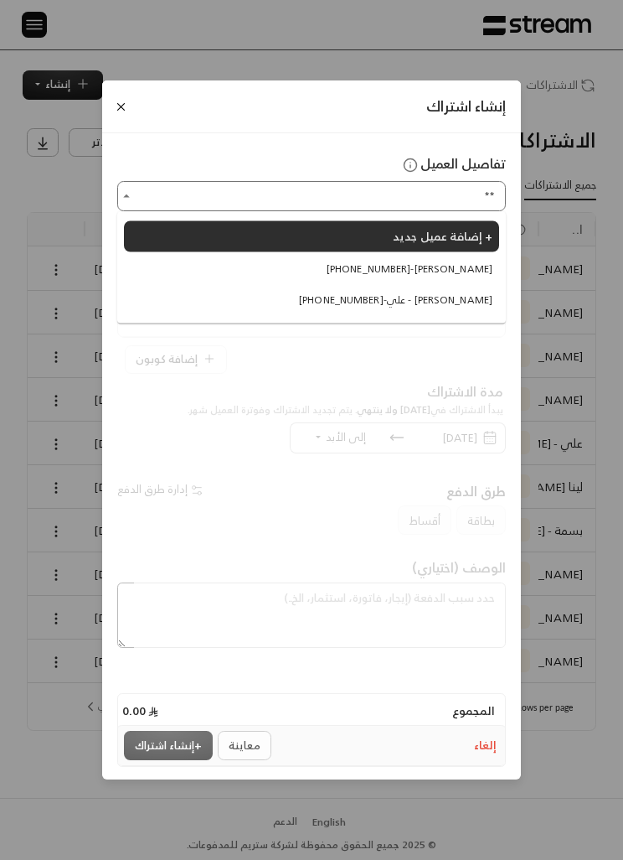
type input "*"
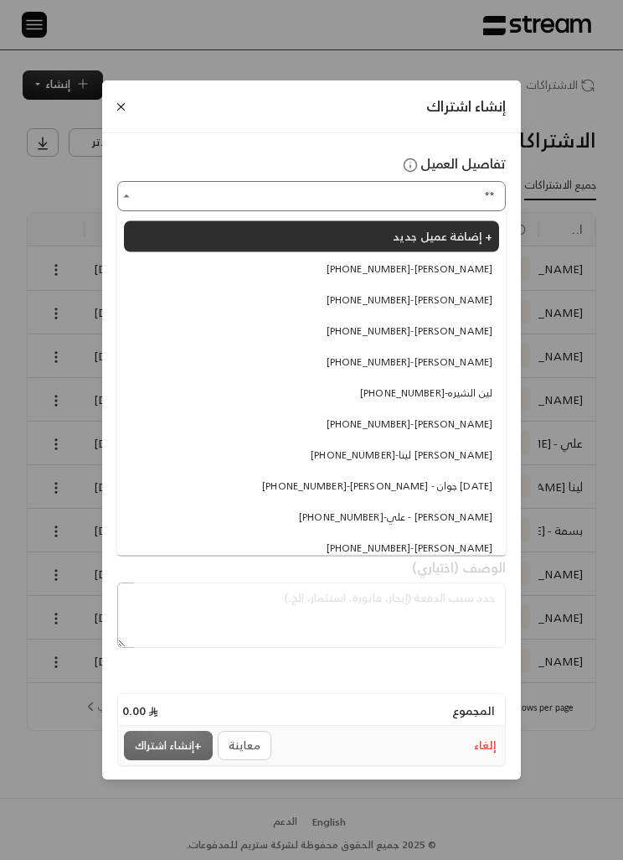
type input "*"
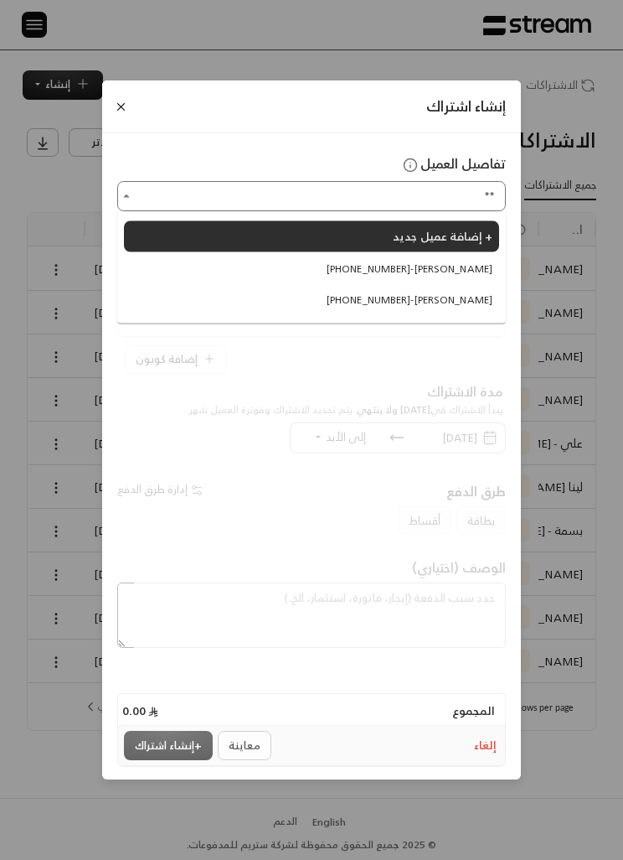
type input "*"
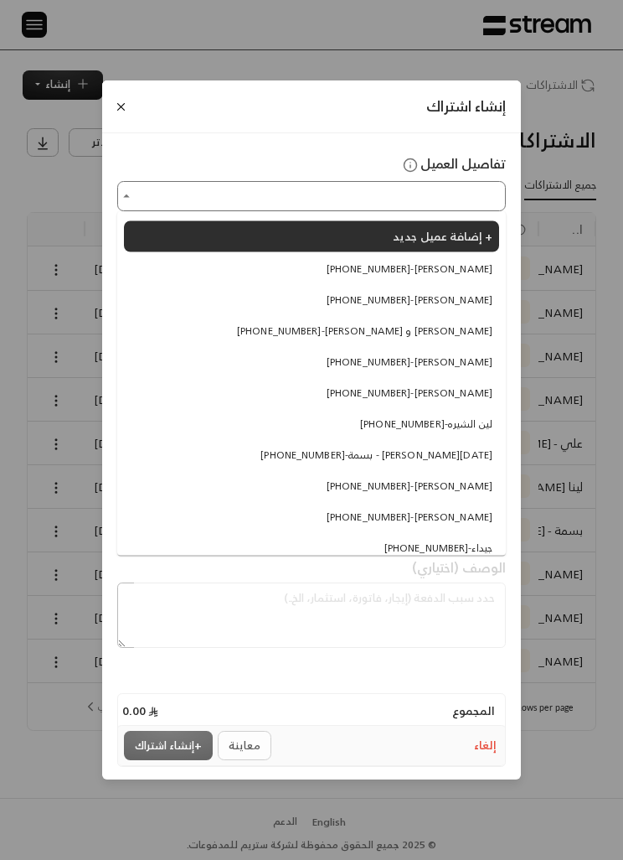
click at [326, 208] on input "اختر العميل" at bounding box center [312, 195] width 384 height 24
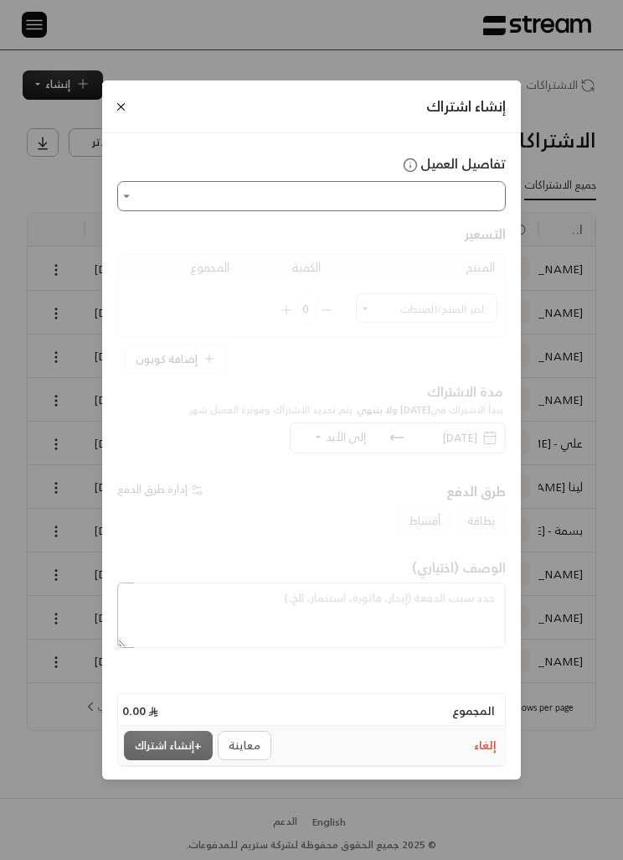
click at [328, 212] on div at bounding box center [311, 292] width 389 height 163
click at [119, 199] on icon "Open" at bounding box center [126, 196] width 15 height 15
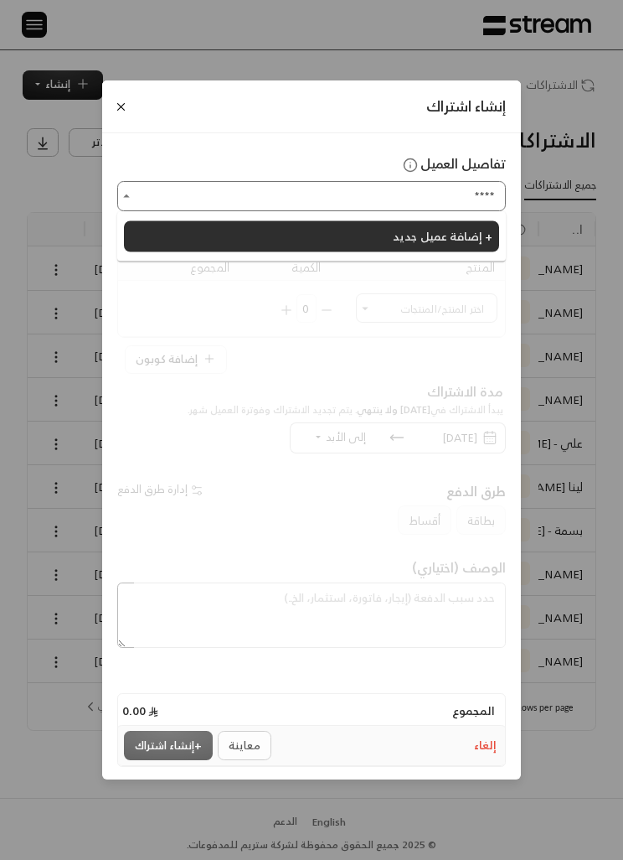
type input "*****"
click at [464, 245] on span "إضافة عميل جديد +" at bounding box center [443, 235] width 100 height 21
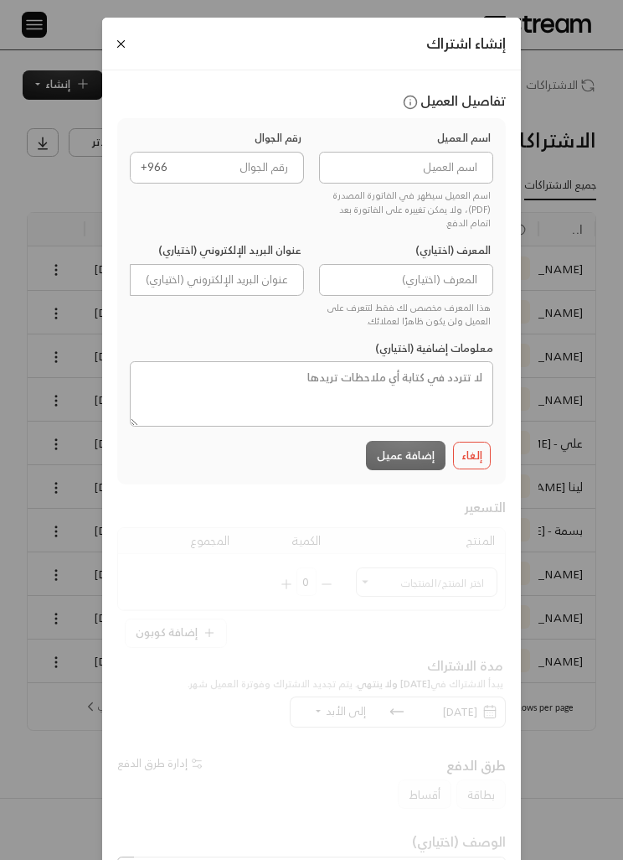
click at [466, 169] on input at bounding box center [406, 168] width 174 height 32
type input "سلمان الدوسري"
click at [248, 169] on input "tel" at bounding box center [241, 168] width 127 height 32
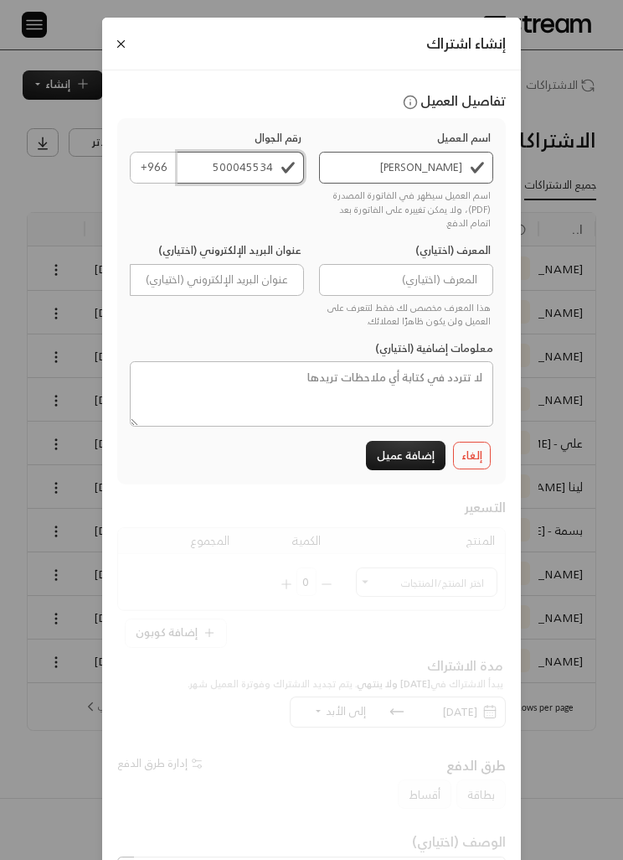
type input "500045534"
click at [464, 383] on textarea at bounding box center [312, 393] width 364 height 65
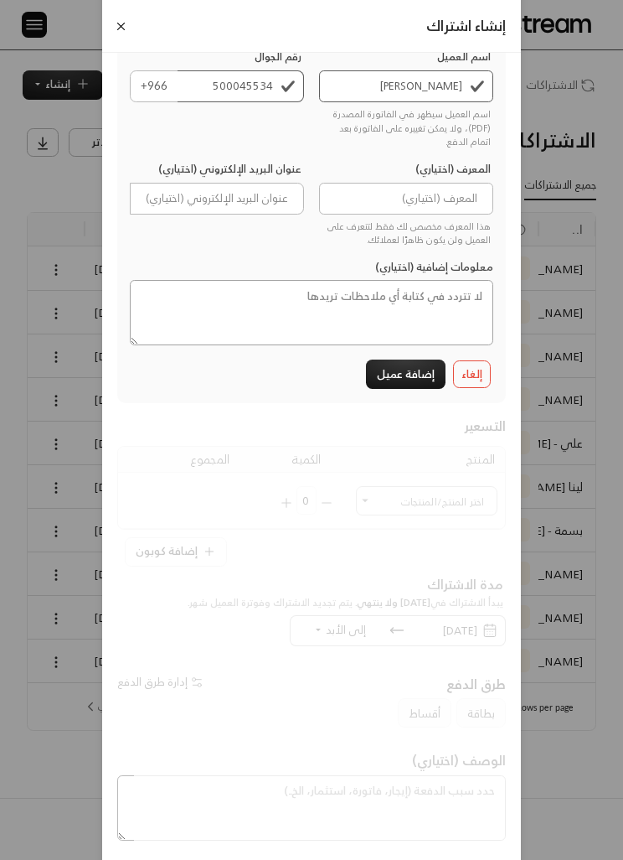
scroll to position [91, 0]
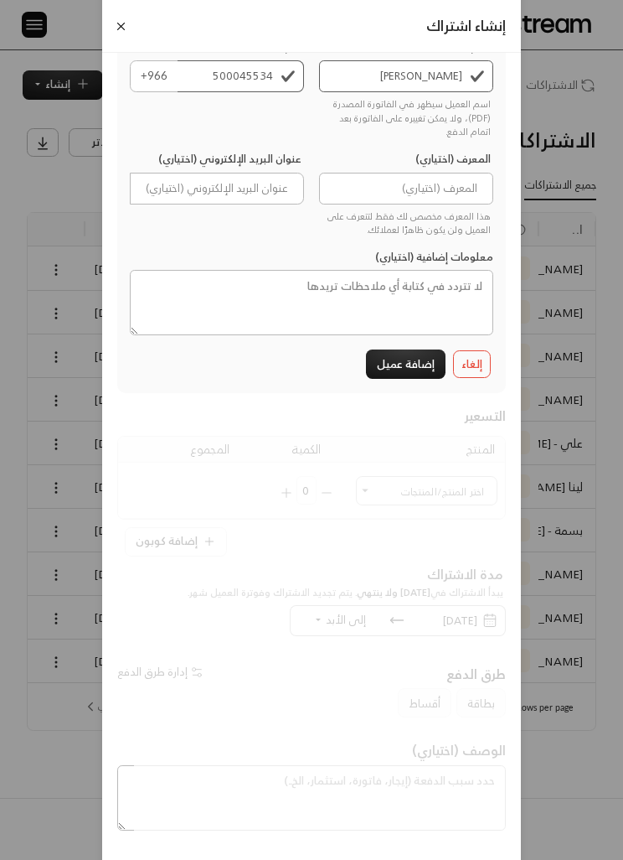
click at [406, 369] on button "إضافة عميل" at bounding box center [406, 363] width 80 height 29
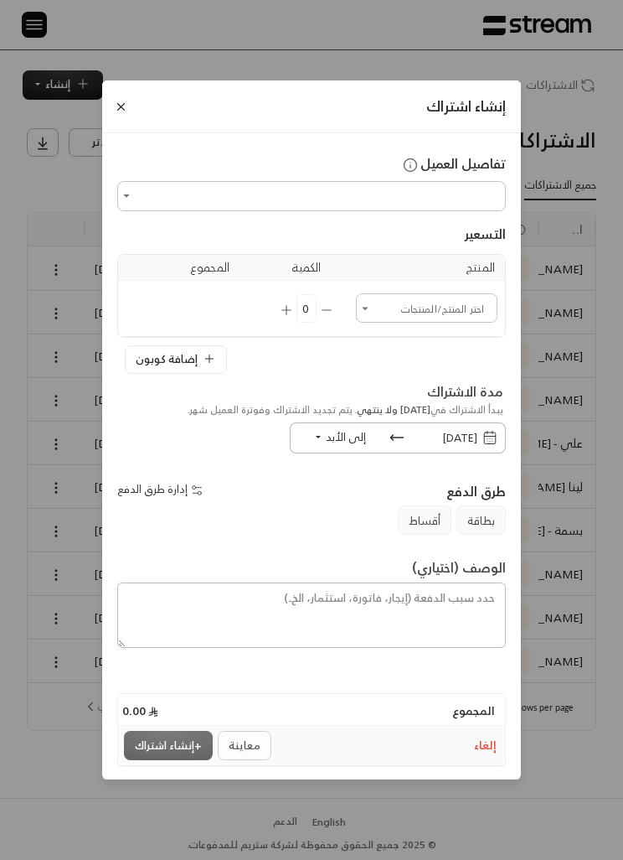
type input "**********"
click at [463, 304] on input "اختر العميل" at bounding box center [427, 308] width 137 height 24
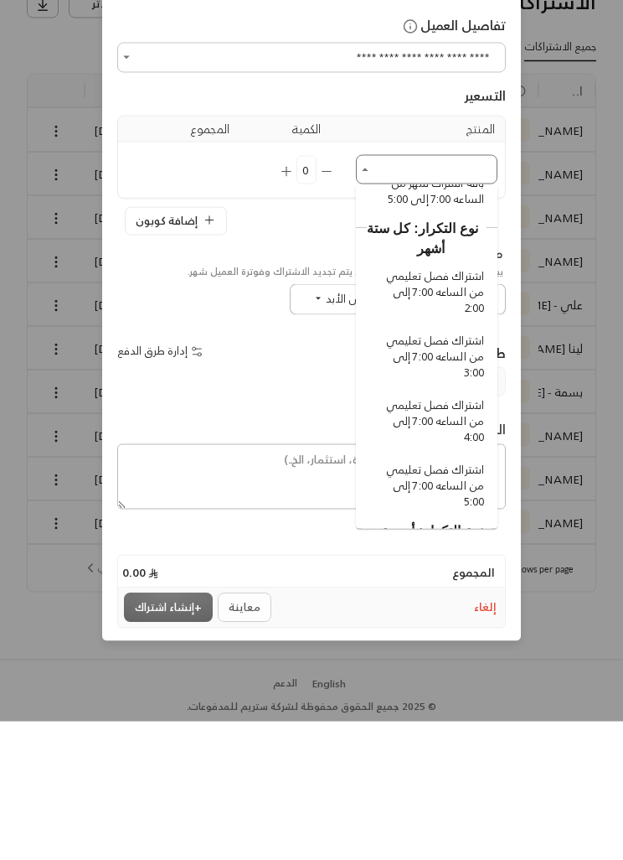
scroll to position [1114, 0]
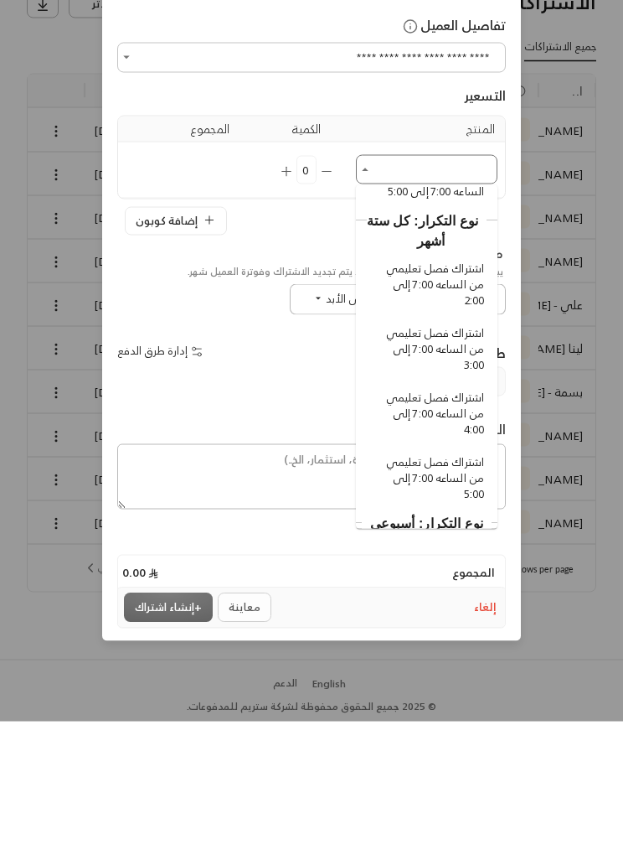
click at [470, 529] on span "اشتراك فصل تعليمي من الساعه 7:00 إلى 4:00" at bounding box center [430, 553] width 110 height 49
type input "**********"
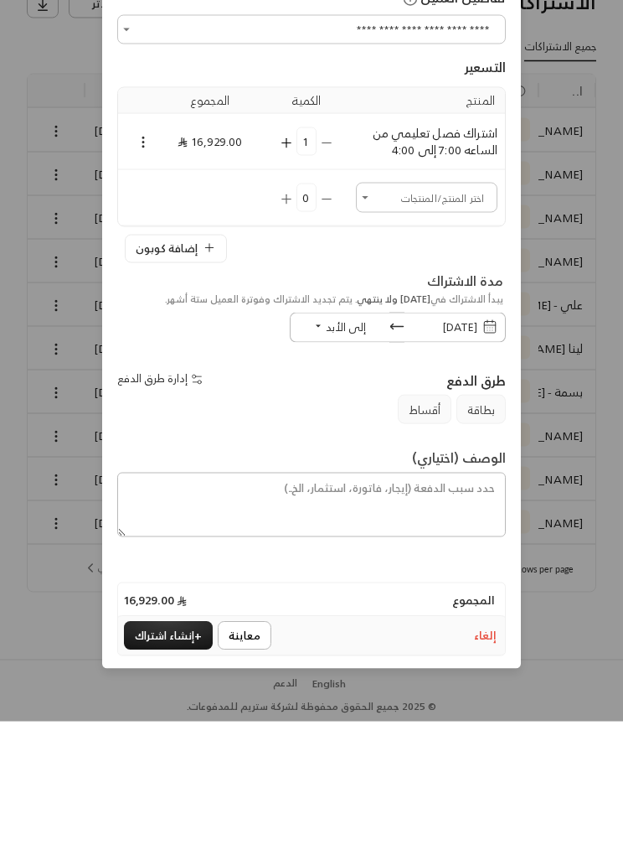
scroll to position [54, 0]
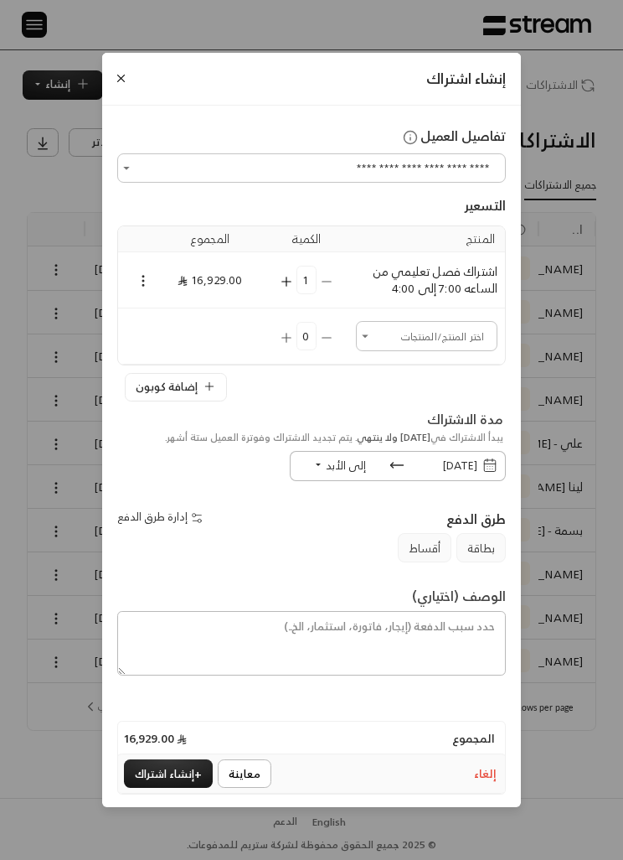
click at [141, 285] on icon "Selected Products" at bounding box center [143, 280] width 15 height 15
click at [193, 311] on li "إضافة كوبون" at bounding box center [180, 309] width 80 height 25
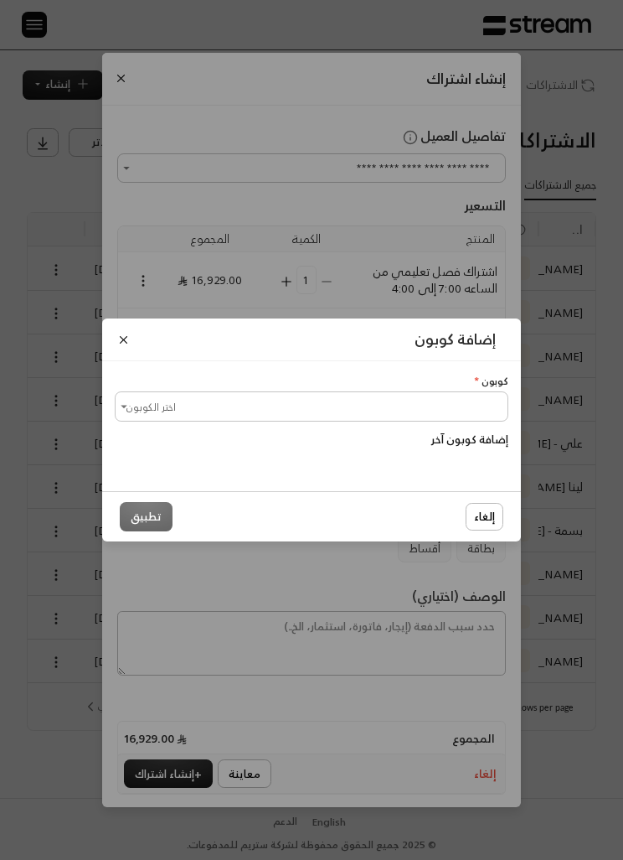
click at [249, 403] on input "اختر الكوبون" at bounding box center [311, 406] width 389 height 24
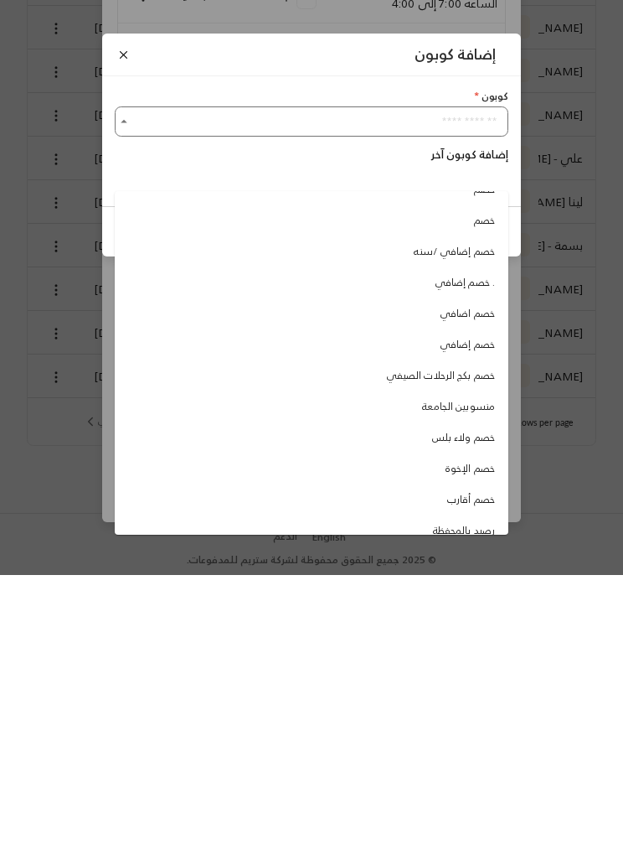
scroll to position [55, 0]
click at [488, 687] on span "منسوبين الجامعة" at bounding box center [458, 694] width 73 height 15
type input "**********"
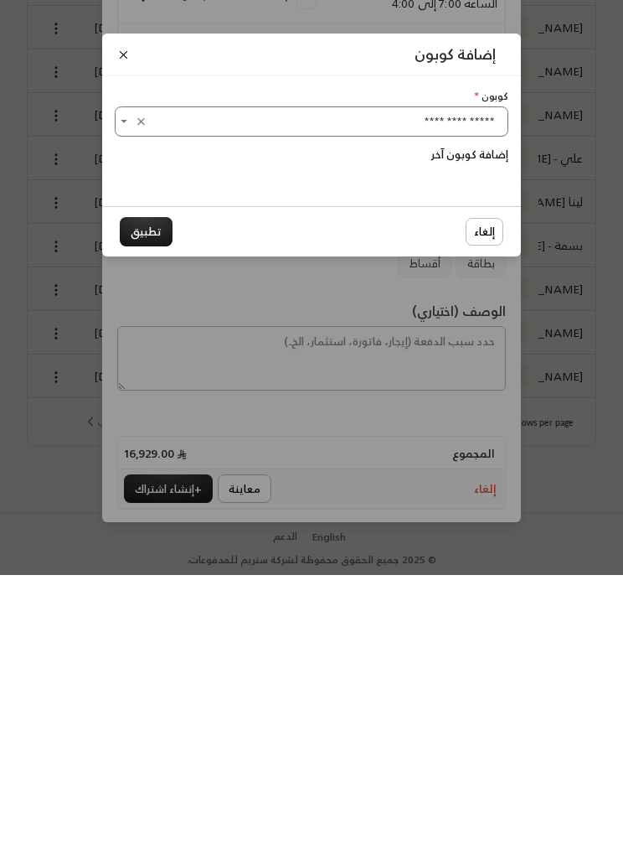
click at [163, 502] on button "تطبيق" at bounding box center [146, 516] width 53 height 29
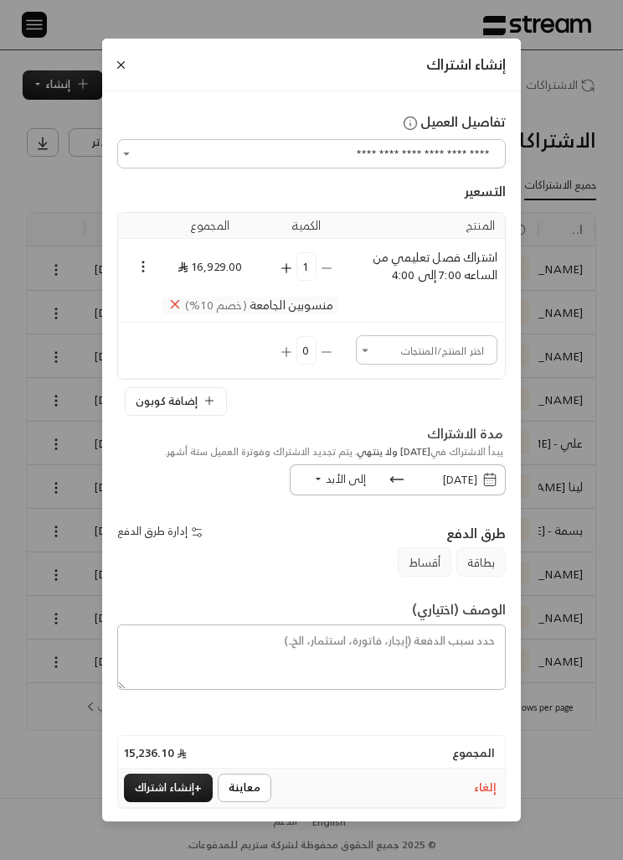
click at [171, 303] on icon "Selected Products" at bounding box center [175, 304] width 15 height 15
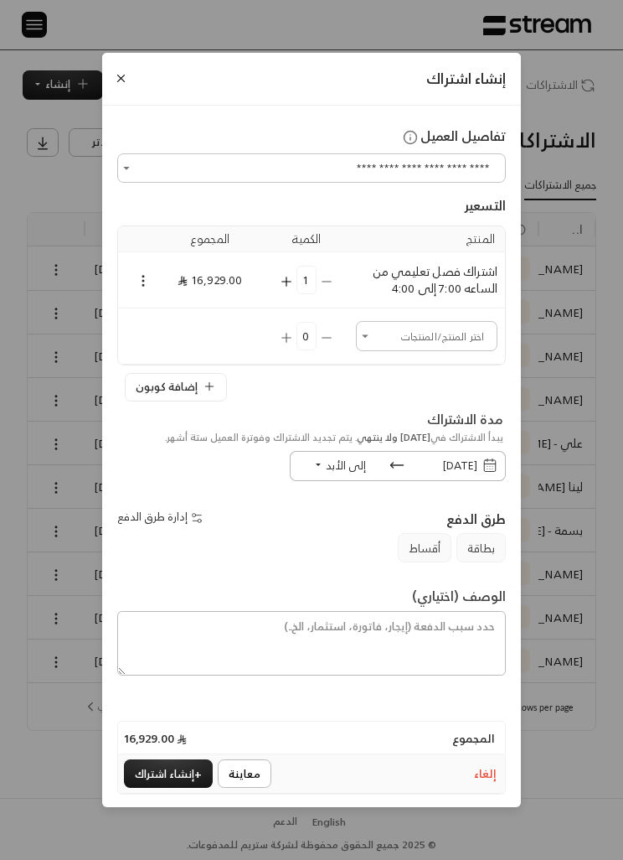
click at [141, 270] on button "Selected Products" at bounding box center [143, 280] width 15 height 21
click at [192, 344] on li "إزالة المنتج" at bounding box center [180, 335] width 80 height 25
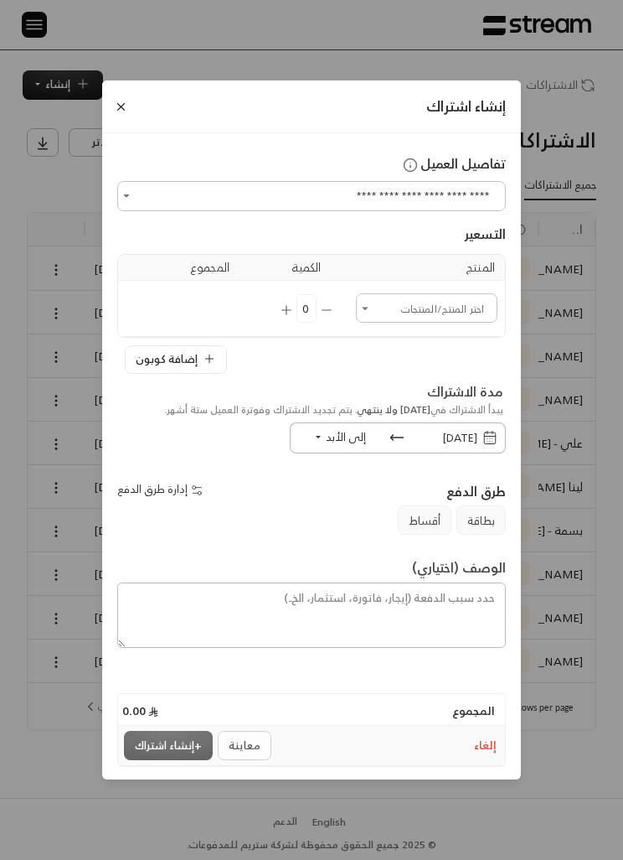
click at [401, 313] on input "اختر العميل" at bounding box center [427, 308] width 137 height 24
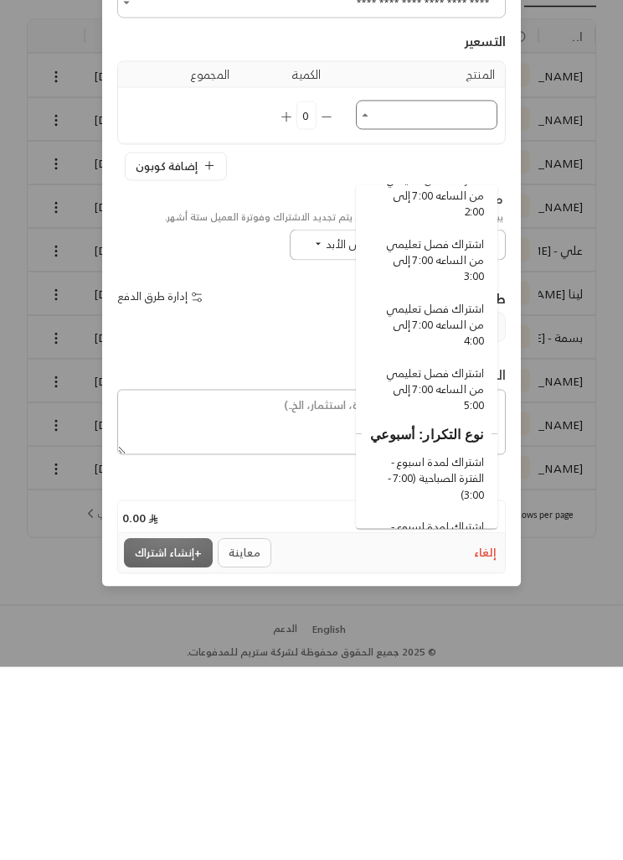
scroll to position [1199, 0]
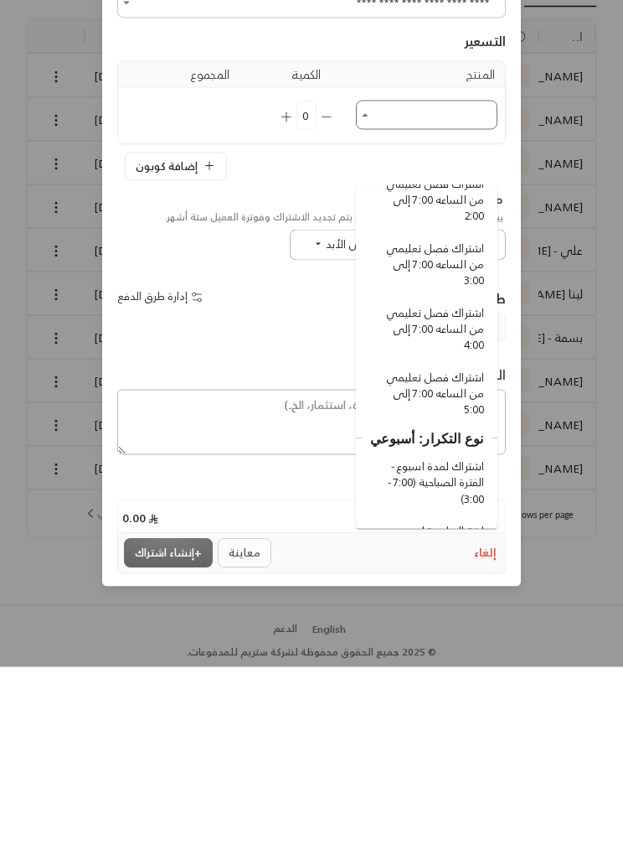
click at [435, 434] on span "اشتراك فصل تعليمي من الساعه 7:00 إلى 3:00" at bounding box center [430, 458] width 110 height 49
type input "**********"
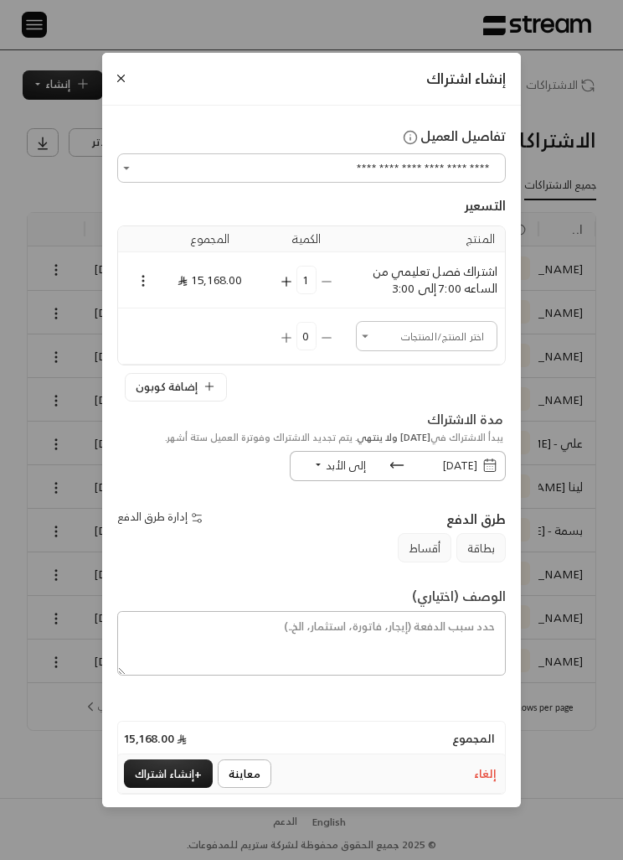
click at [127, 267] on td "Selected Products" at bounding box center [137, 280] width 38 height 56
click at [148, 279] on icon "Selected Products" at bounding box center [143, 280] width 15 height 15
click at [178, 311] on li "إضافة كوبون" at bounding box center [180, 309] width 80 height 25
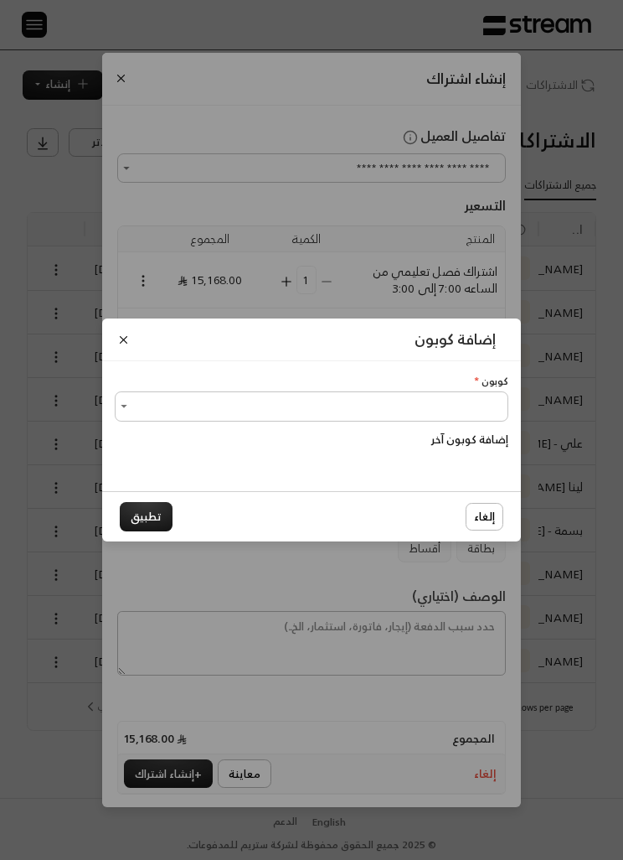
scroll to position [0, 0]
click at [142, 406] on input "اختر الكوبون" at bounding box center [311, 406] width 389 height 24
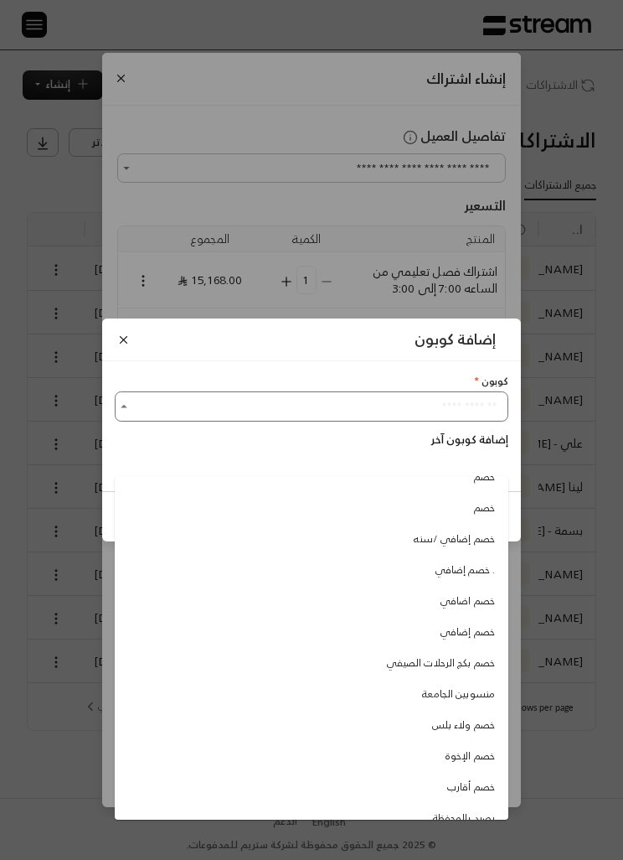
scroll to position [55, 0]
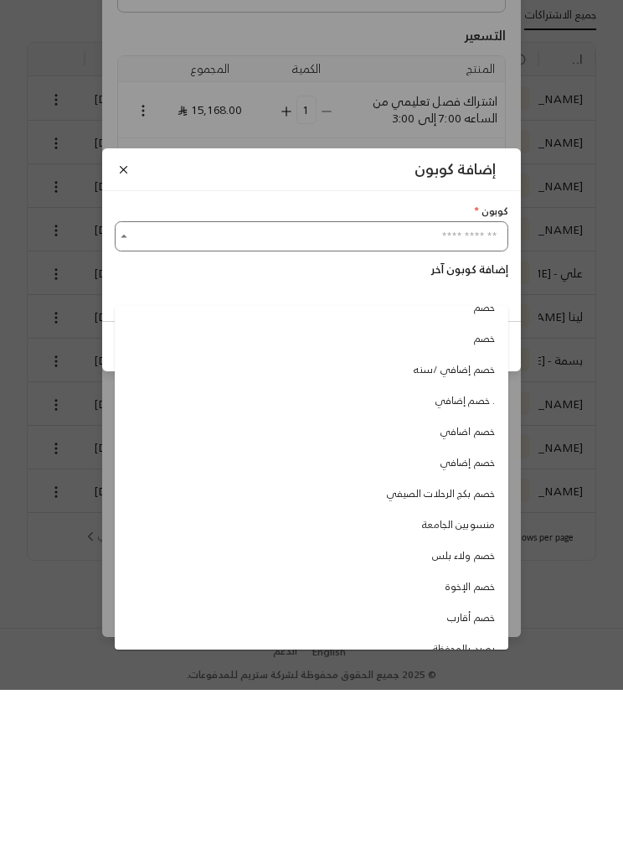
click at [436, 687] on span "منسوبين الجامعة" at bounding box center [458, 694] width 73 height 15
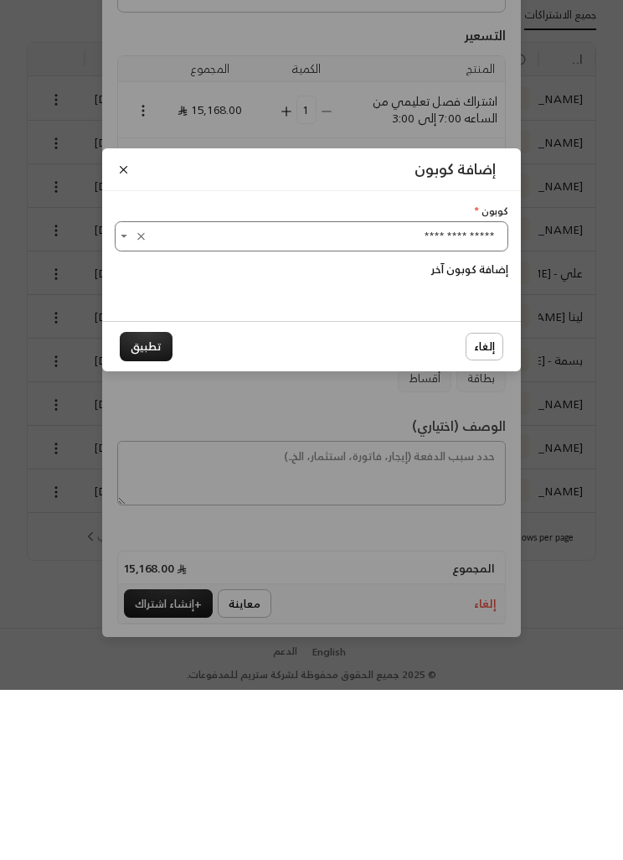
type input "**********"
click at [138, 502] on button "تطبيق" at bounding box center [146, 516] width 53 height 29
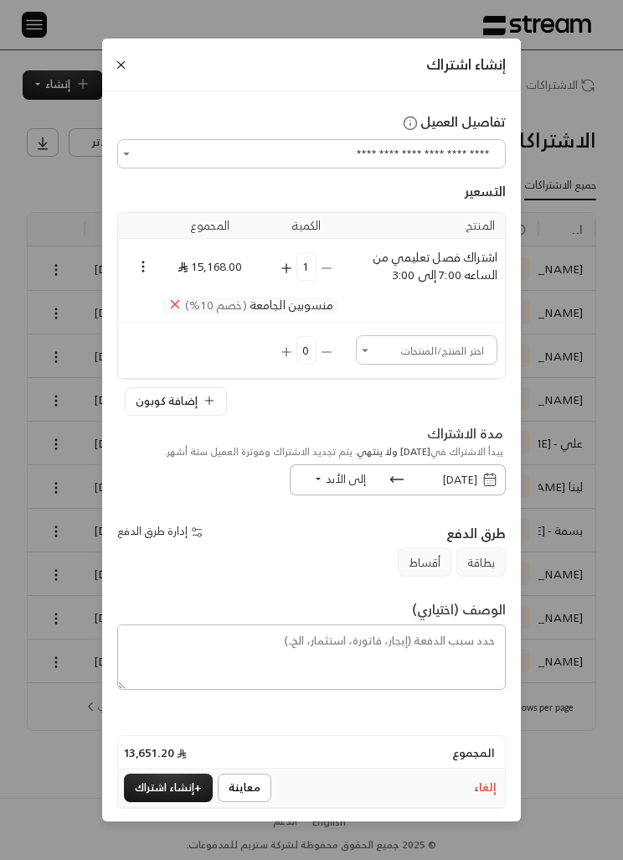
click at [323, 479] on button "إلى الأبد" at bounding box center [341, 479] width 100 height 28
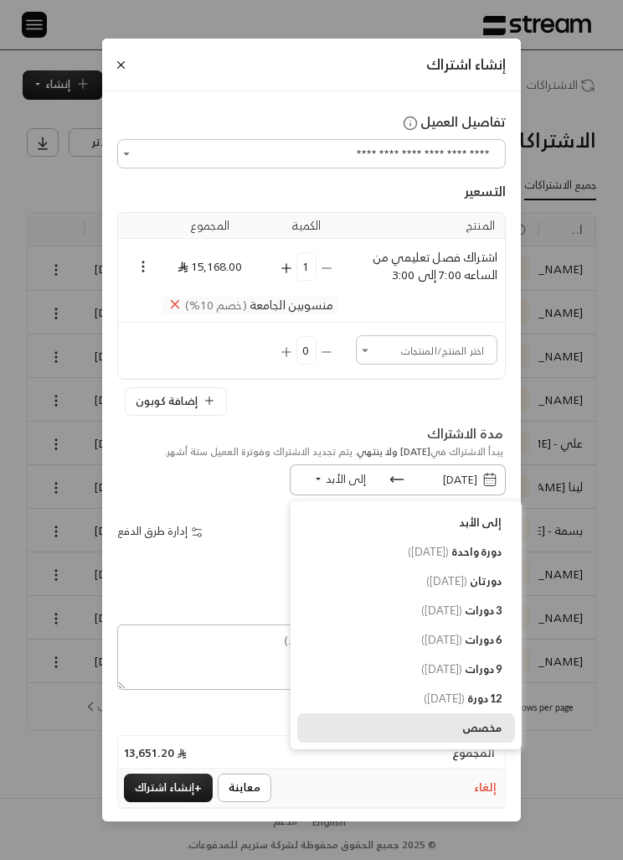
click at [478, 732] on span "مخصص" at bounding box center [482, 728] width 39 height 16
click at [447, 784] on div "إلغاء معاينة + إنشاء اشتراك" at bounding box center [311, 787] width 375 height 29
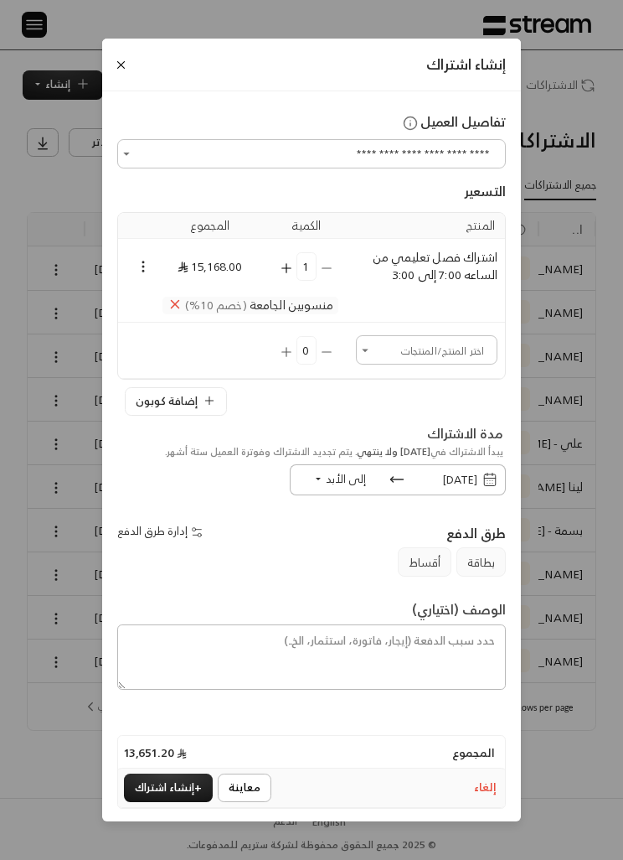
click at [349, 537] on div "طرق الدفع" at bounding box center [413, 533] width 202 height 30
click at [486, 535] on span "طرق الدفع" at bounding box center [476, 532] width 59 height 23
click at [485, 532] on span "طرق الدفع" at bounding box center [476, 532] width 59 height 23
click at [346, 535] on div "طرق الدفع" at bounding box center [413, 533] width 202 height 30
click at [487, 536] on span "طرق الدفع" at bounding box center [476, 532] width 59 height 23
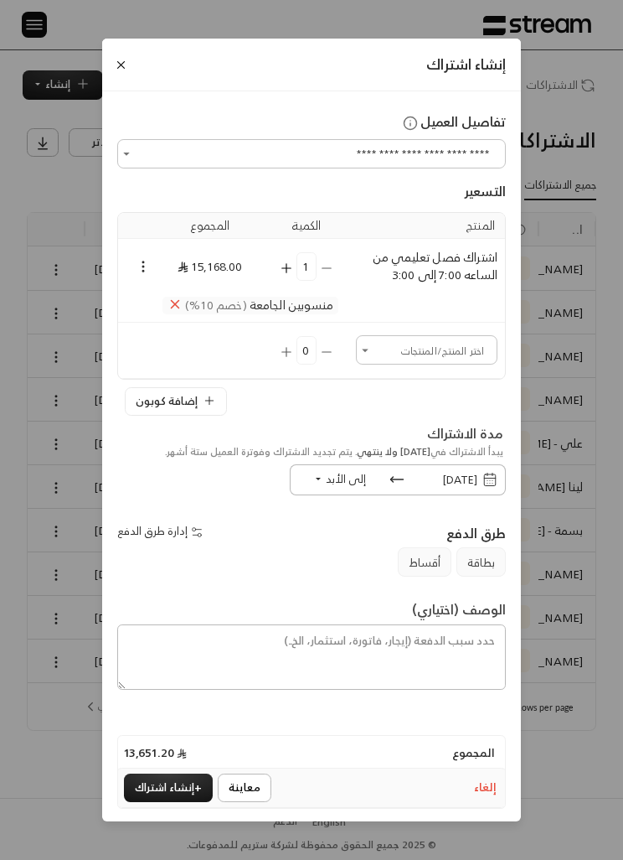
click at [358, 525] on div "طرق الدفع" at bounding box center [413, 533] width 202 height 30
click at [341, 530] on div "طرق الدفع" at bounding box center [413, 533] width 202 height 30
click at [323, 533] on div "طرق الدفع" at bounding box center [413, 533] width 202 height 30
click at [318, 542] on div "طرق الدفع" at bounding box center [413, 533] width 202 height 30
click at [317, 538] on div "طرق الدفع" at bounding box center [413, 533] width 202 height 30
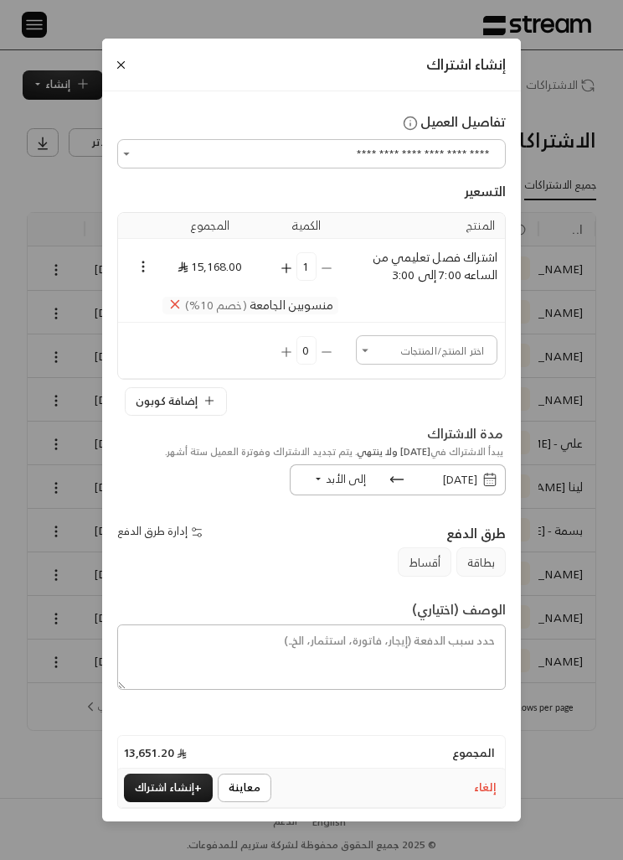
click at [425, 613] on span "الوصف (اختياري)" at bounding box center [459, 608] width 94 height 23
click at [172, 579] on div "الوصف (اختياري)" at bounding box center [311, 644] width 389 height 136
click at [155, 566] on div "بطاقة أقساط" at bounding box center [312, 562] width 404 height 28
click at [189, 563] on div "بطاقة أقساط" at bounding box center [312, 562] width 404 height 28
click at [432, 533] on div "طرق الدفع" at bounding box center [413, 533] width 202 height 30
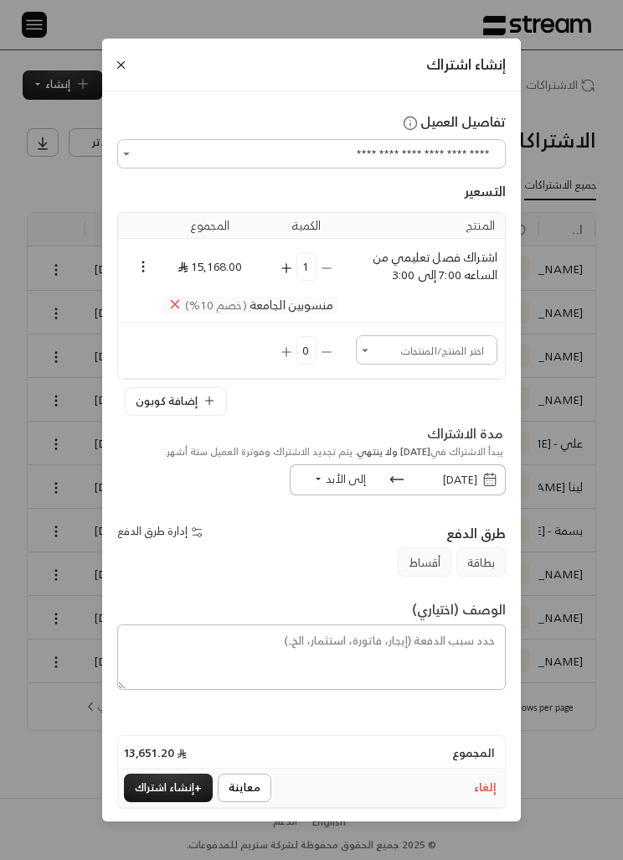
click at [502, 525] on span "طرق الدفع" at bounding box center [476, 532] width 59 height 23
click at [121, 59] on button "Close" at bounding box center [121, 65] width 18 height 18
